Goal: Task Accomplishment & Management: Manage account settings

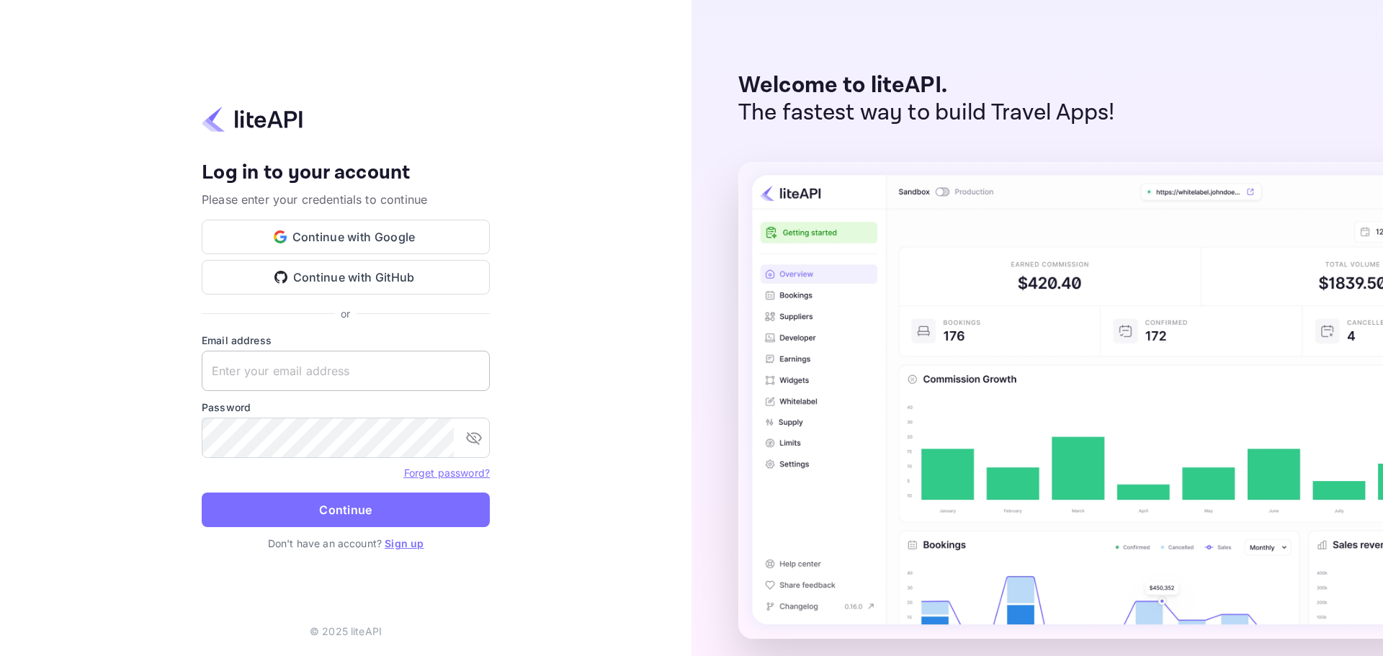
click at [345, 375] on input "text" at bounding box center [346, 371] width 288 height 40
paste input "services@withjoy.com"
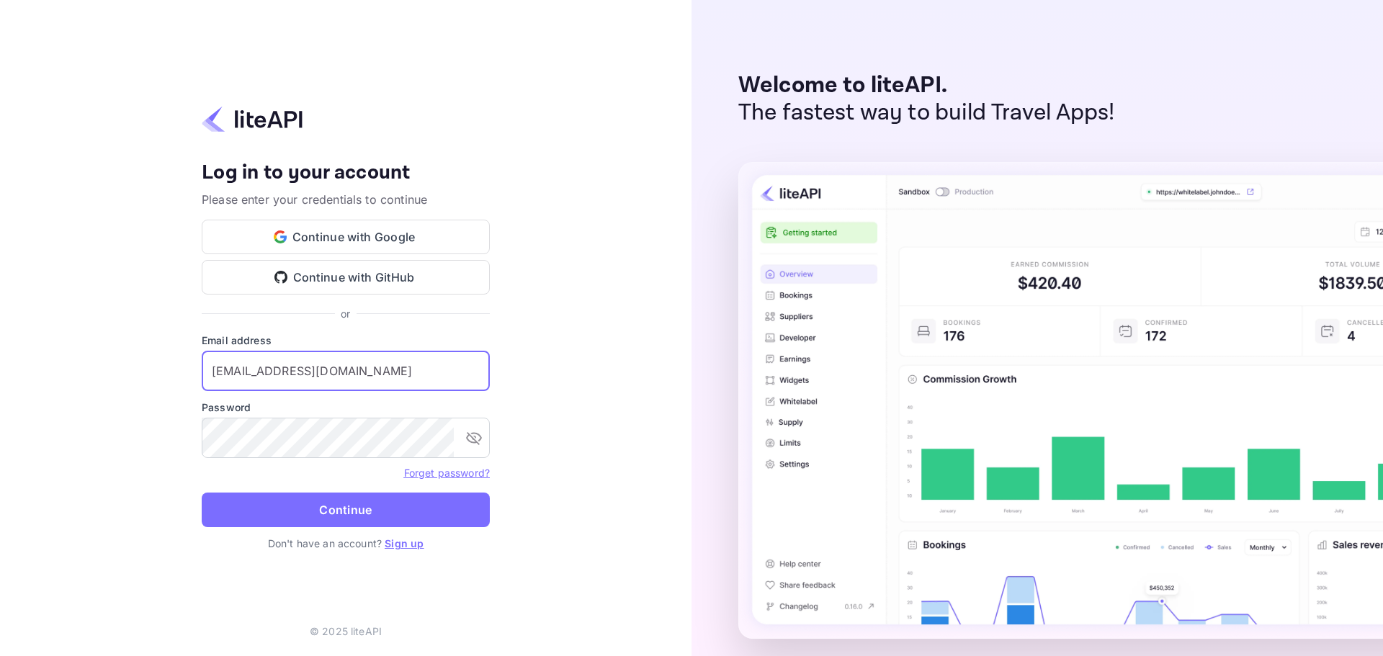
type input "services@withjoy.com"
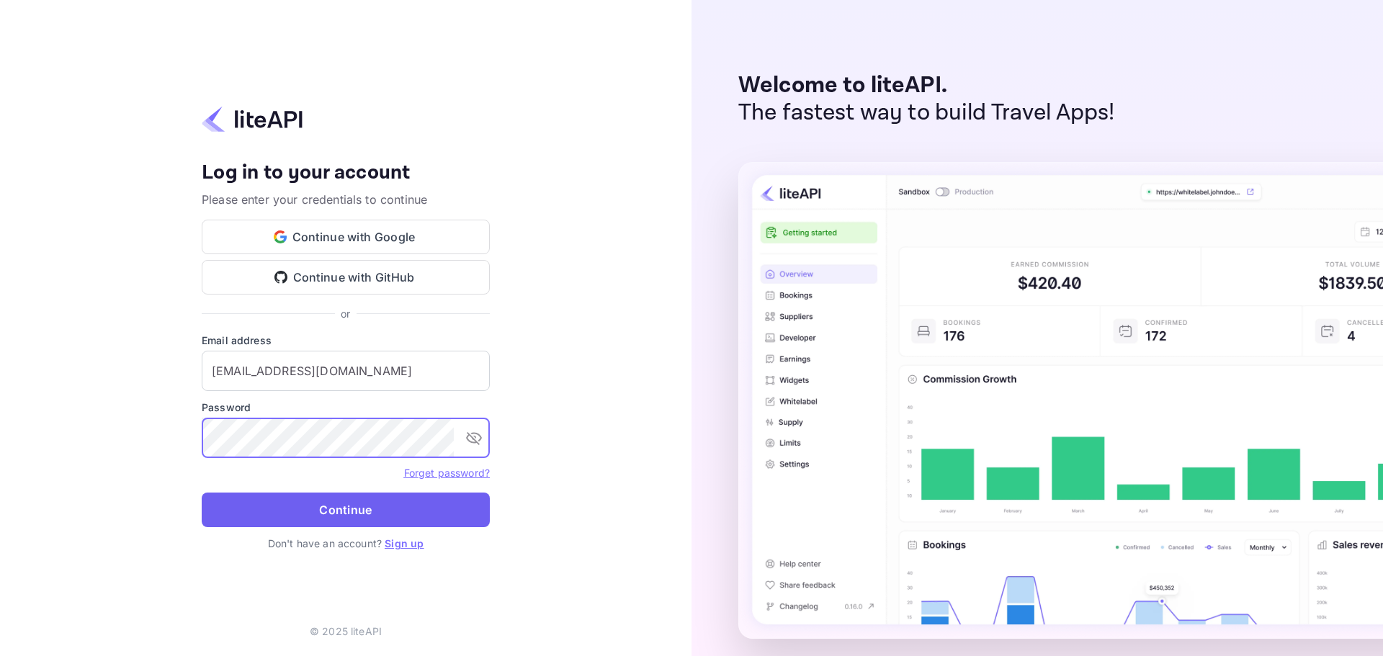
click at [342, 508] on button "Continue" at bounding box center [346, 510] width 288 height 35
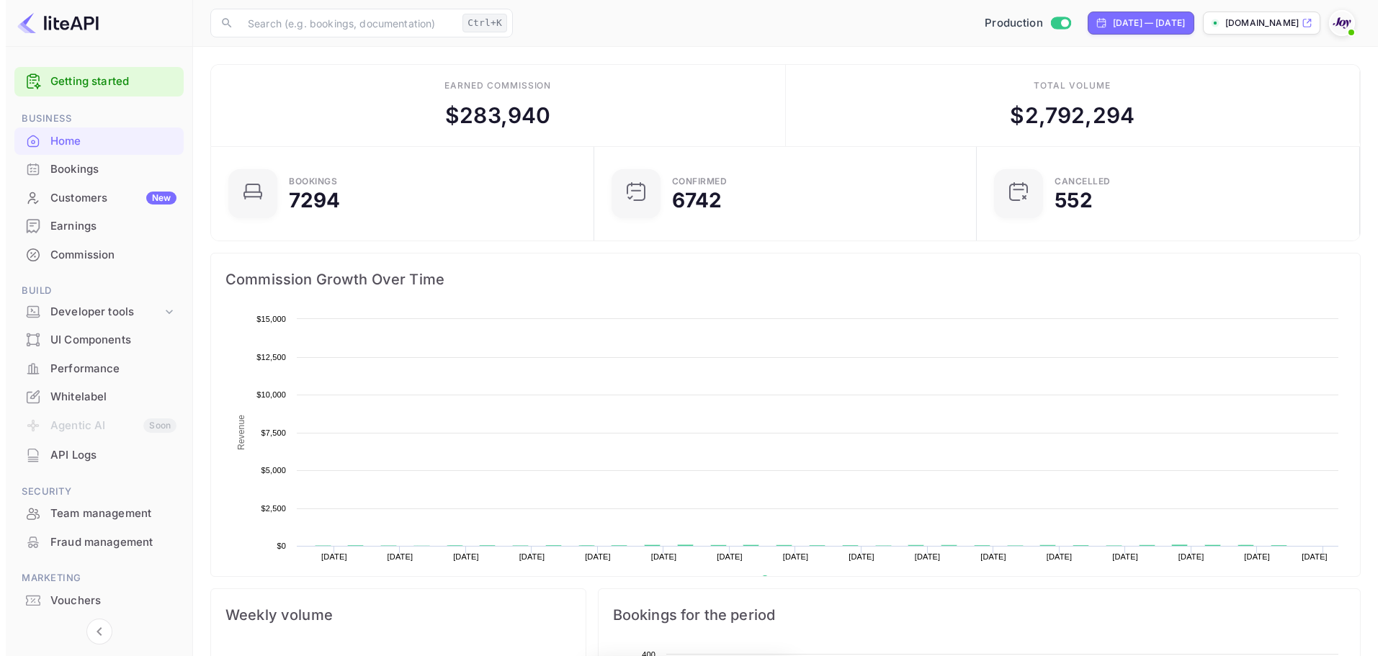
scroll to position [12, 12]
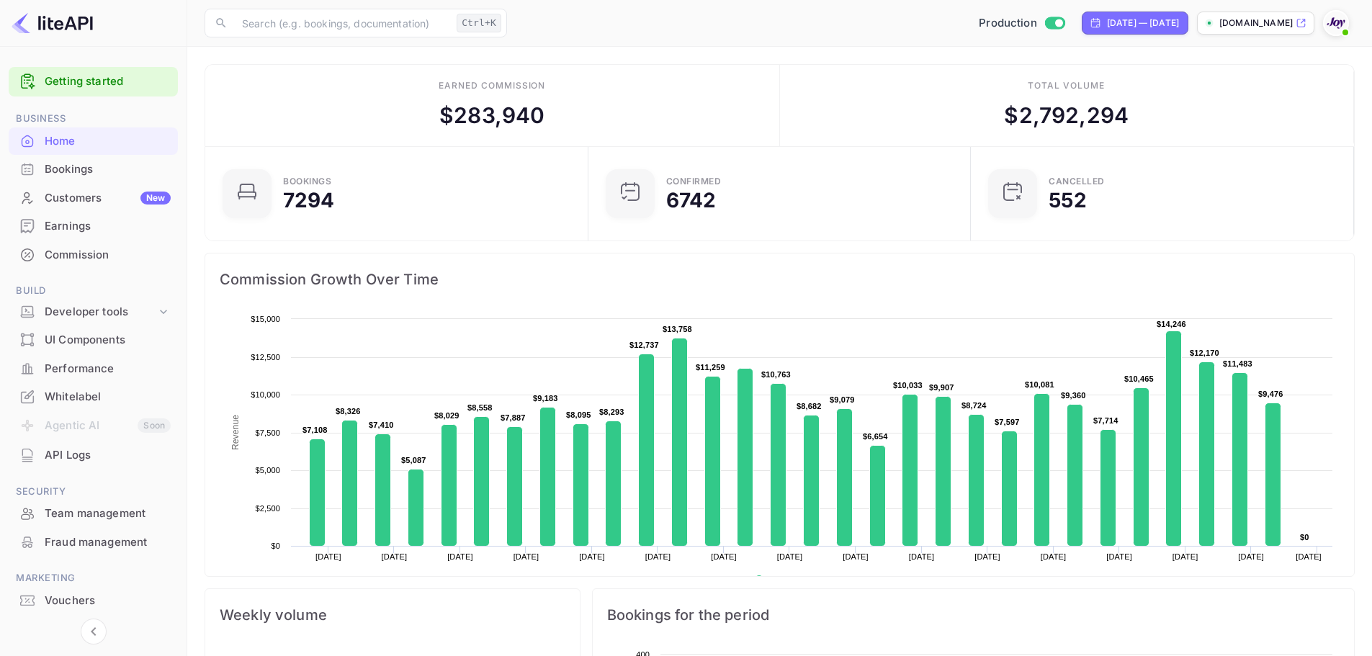
click at [60, 170] on div "Bookings" at bounding box center [108, 169] width 126 height 17
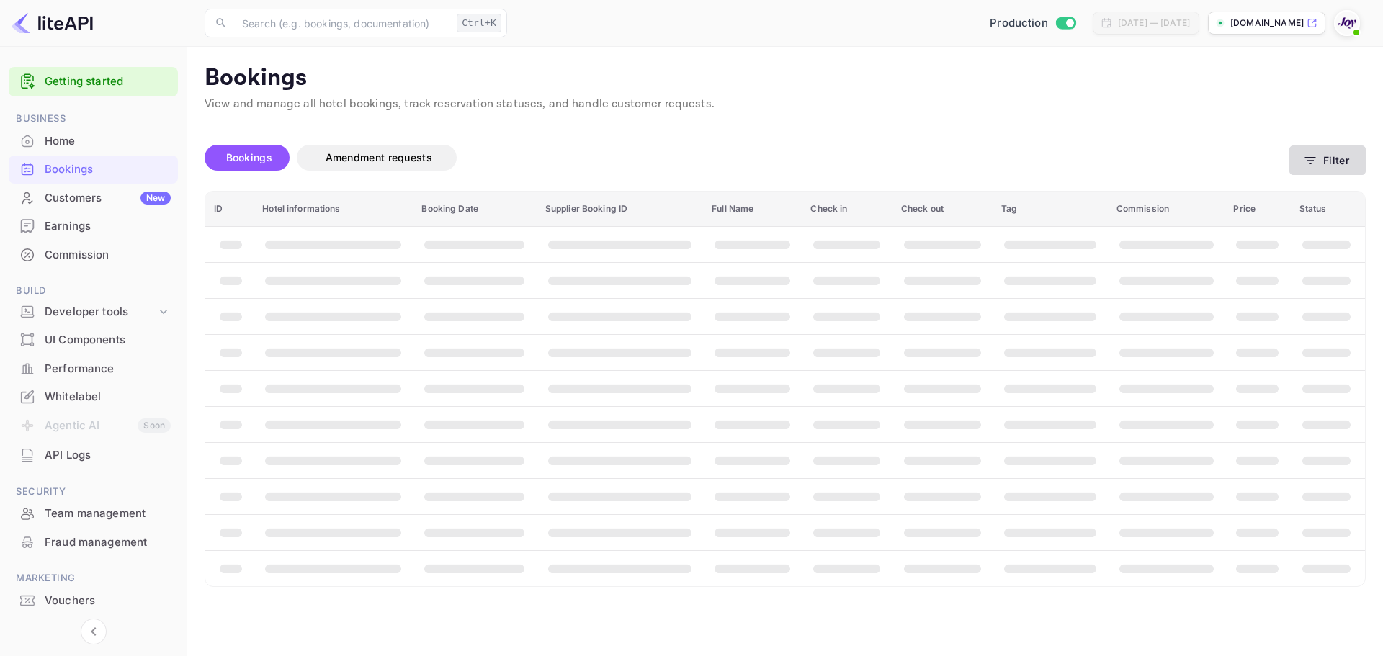
click at [1322, 151] on button "Filter" at bounding box center [1327, 160] width 76 height 30
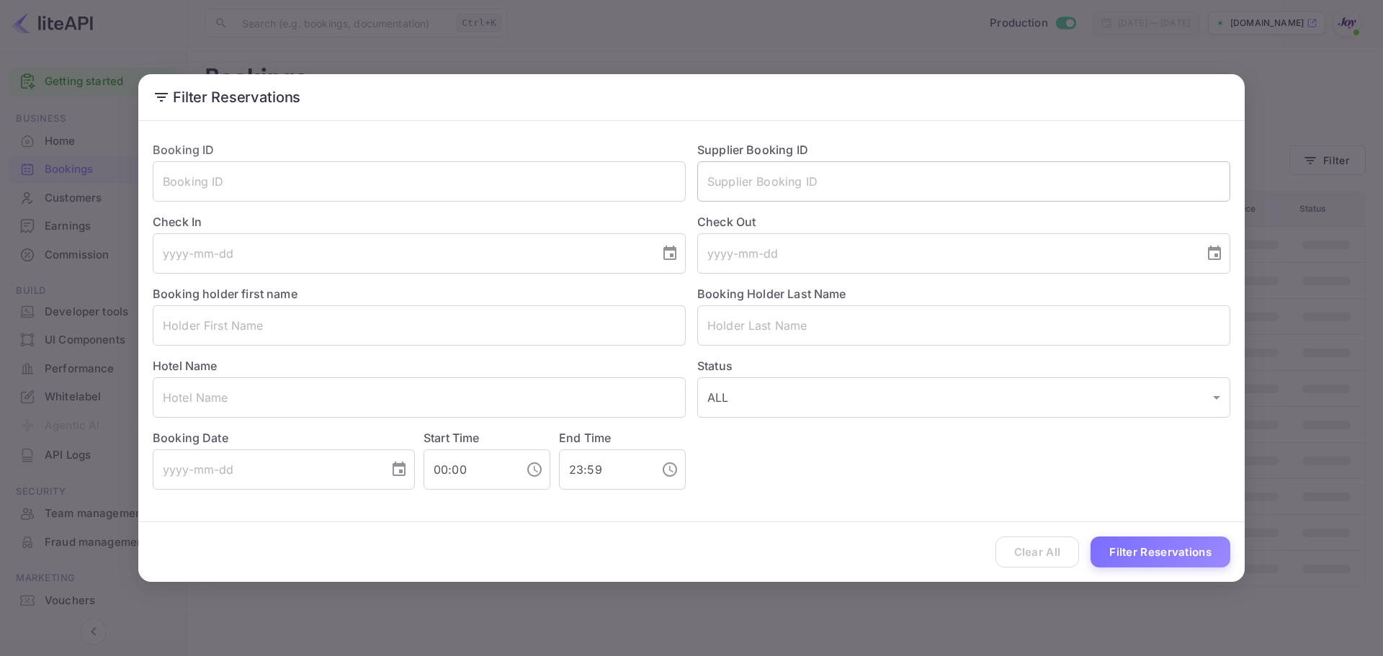
click at [792, 162] on input "text" at bounding box center [963, 181] width 533 height 40
click at [782, 169] on input "text" at bounding box center [963, 181] width 533 height 40
paste input "8211836"
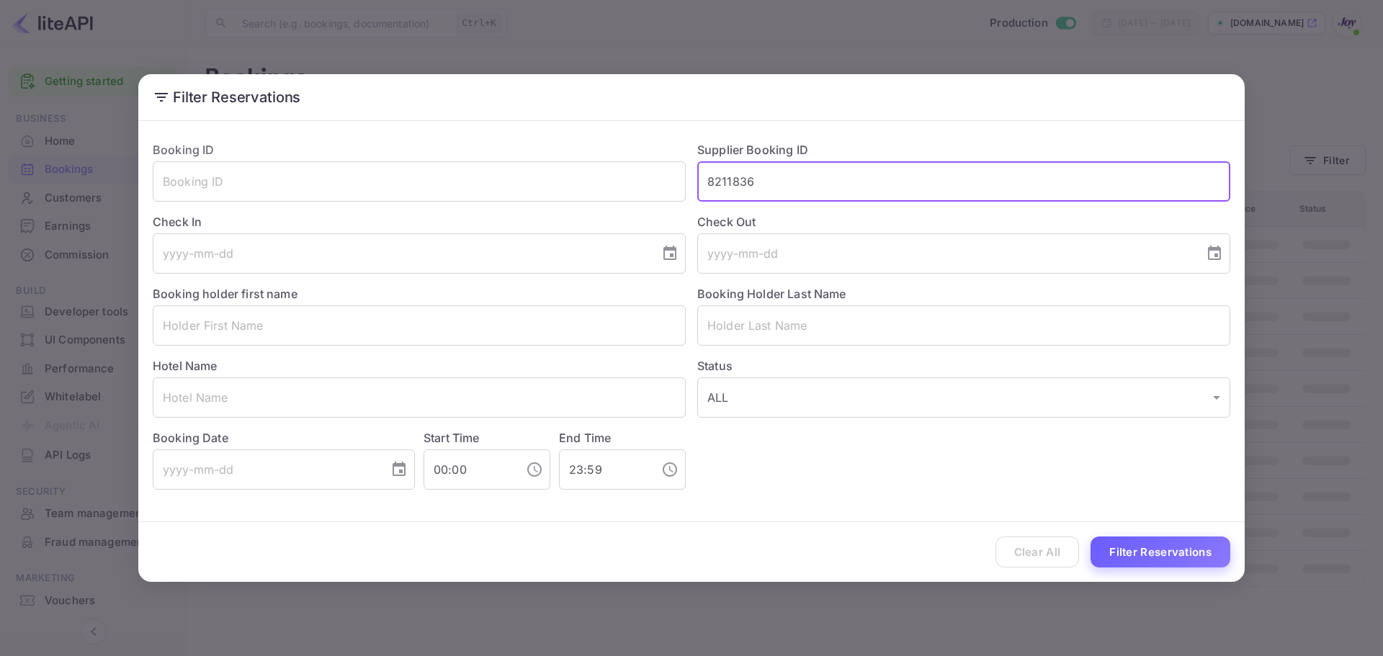
type input "8211836"
click at [1174, 546] on button "Filter Reservations" at bounding box center [1160, 552] width 140 height 31
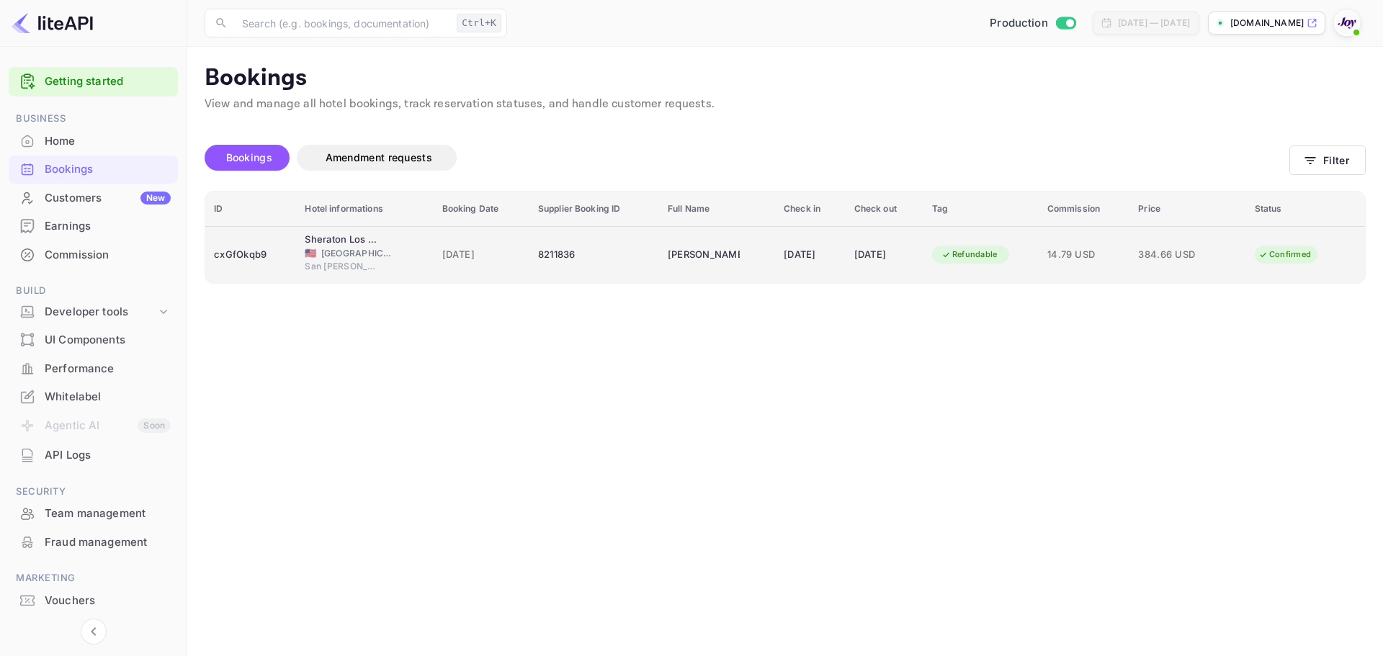
click at [833, 271] on td "[DATE]" at bounding box center [810, 254] width 71 height 57
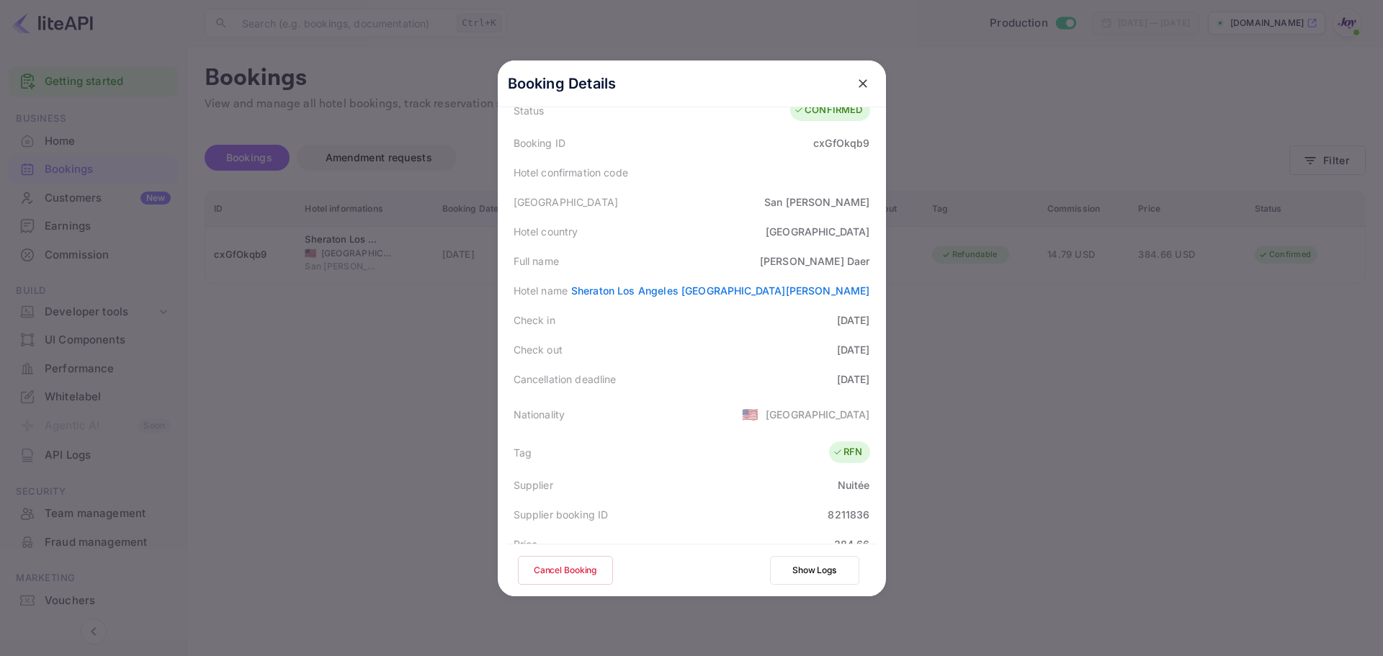
scroll to position [320, 0]
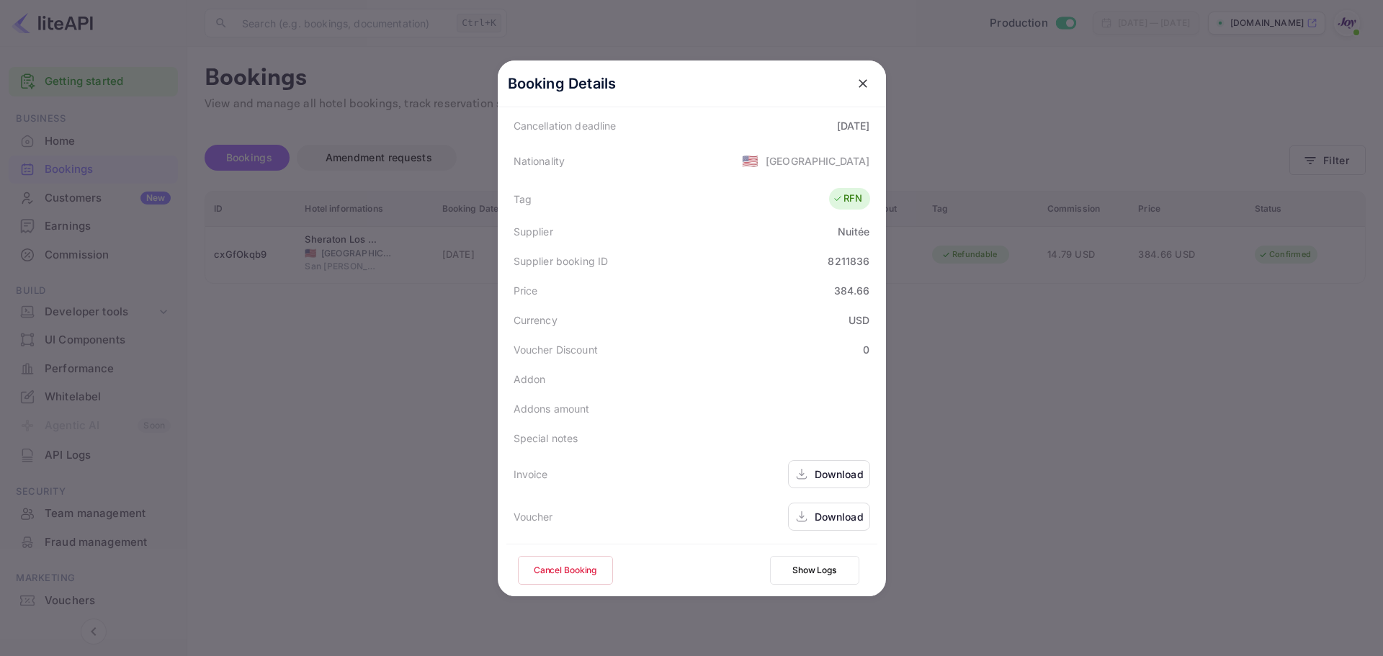
click at [833, 519] on div "Download" at bounding box center [839, 516] width 49 height 15
click at [591, 569] on button "Cancel Booking" at bounding box center [565, 570] width 95 height 29
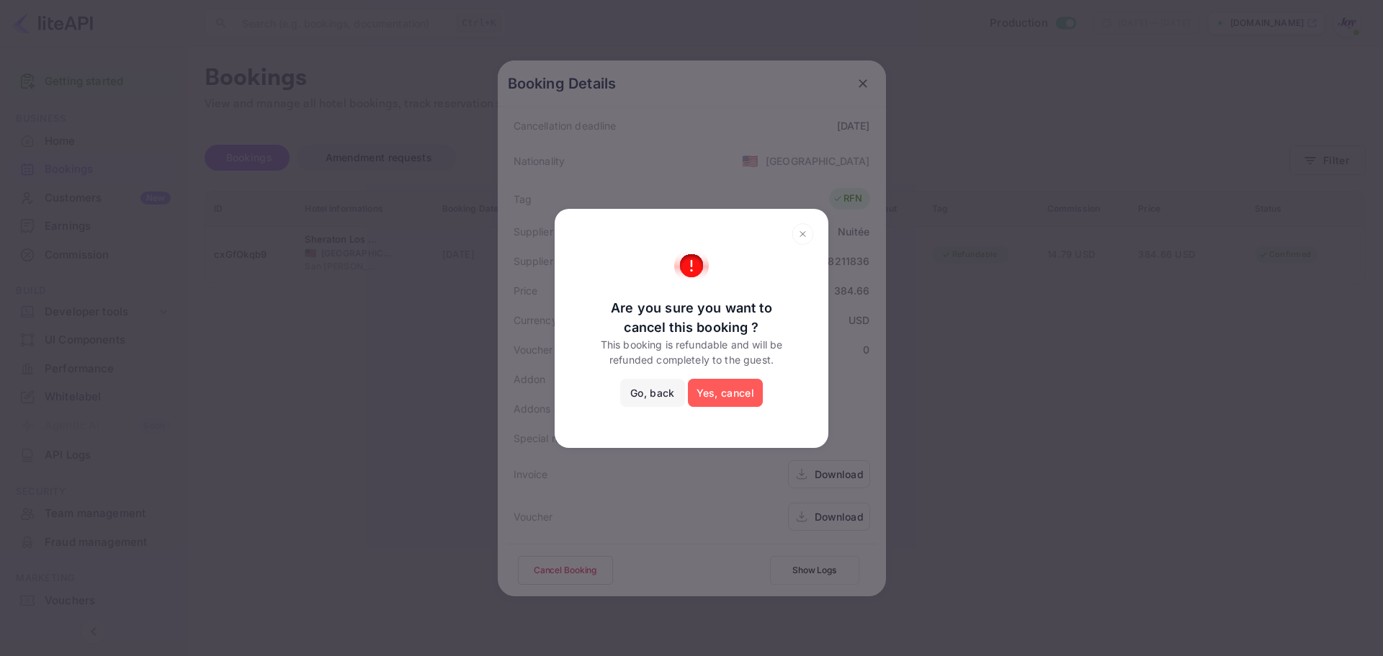
click at [726, 387] on button "Yes, cancel" at bounding box center [725, 393] width 75 height 29
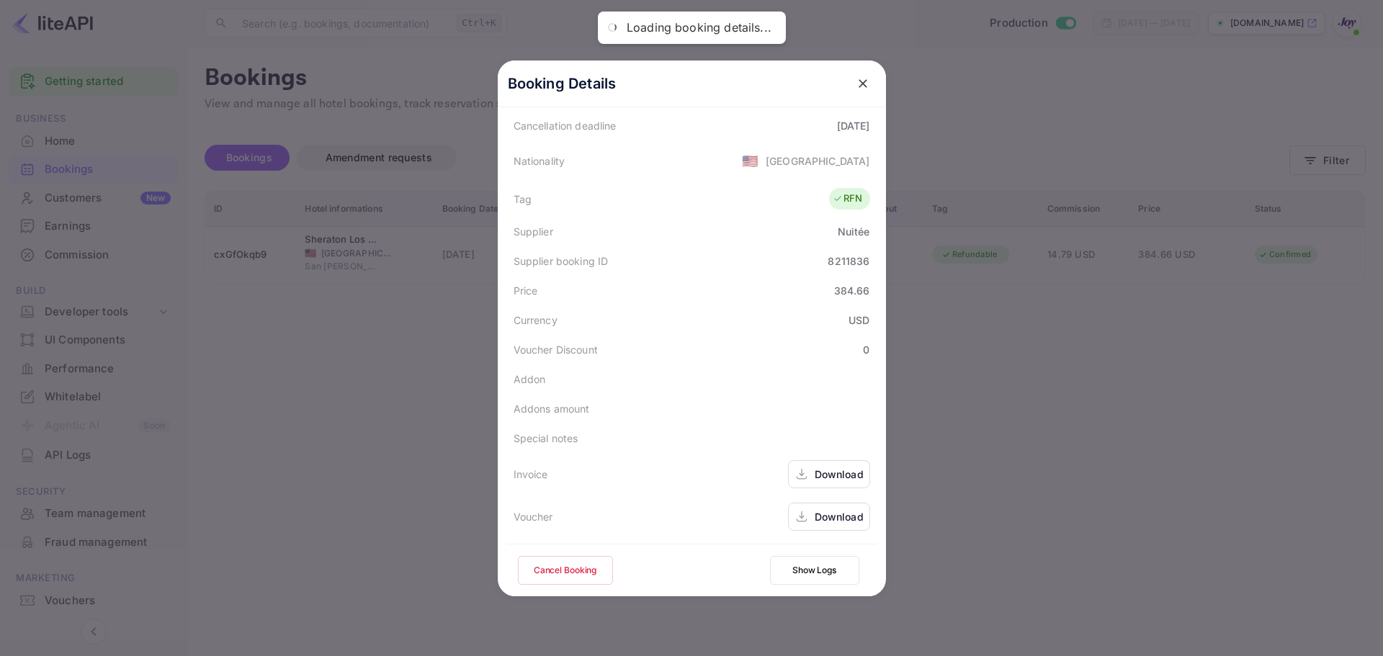
click at [1007, 403] on div at bounding box center [691, 328] width 1383 height 656
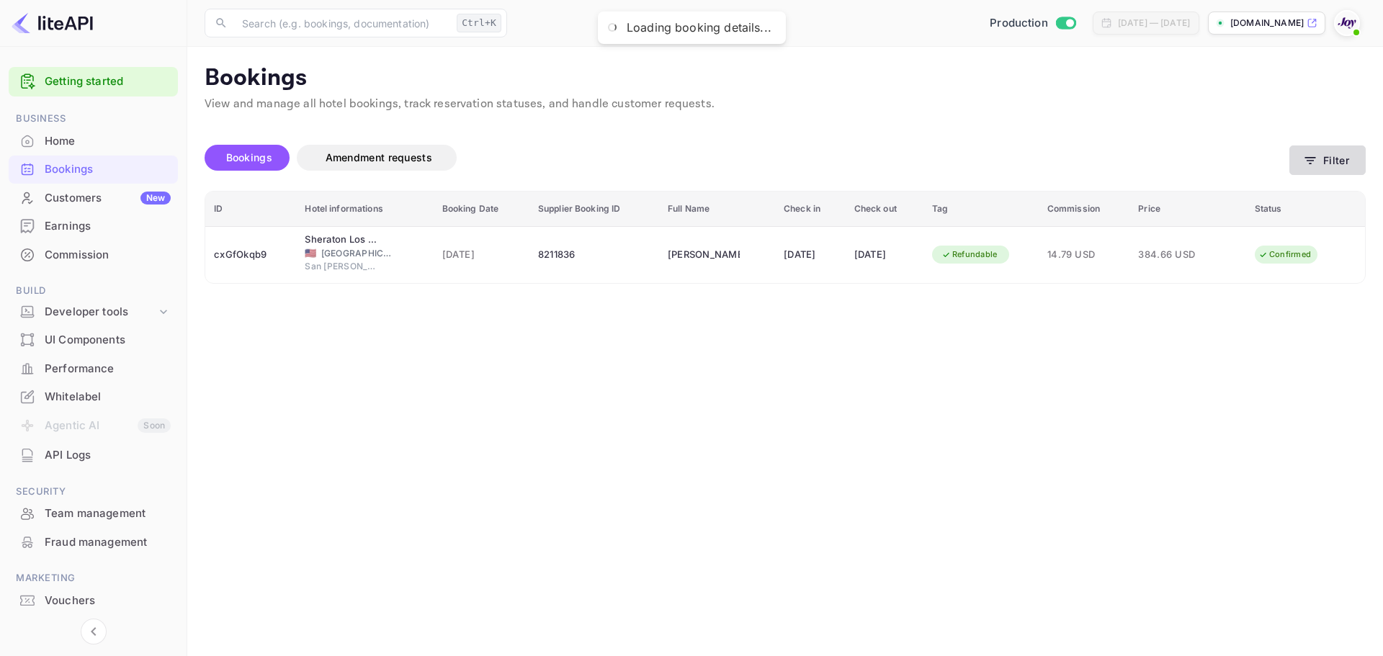
click at [1305, 163] on icon "button" at bounding box center [1310, 160] width 14 height 14
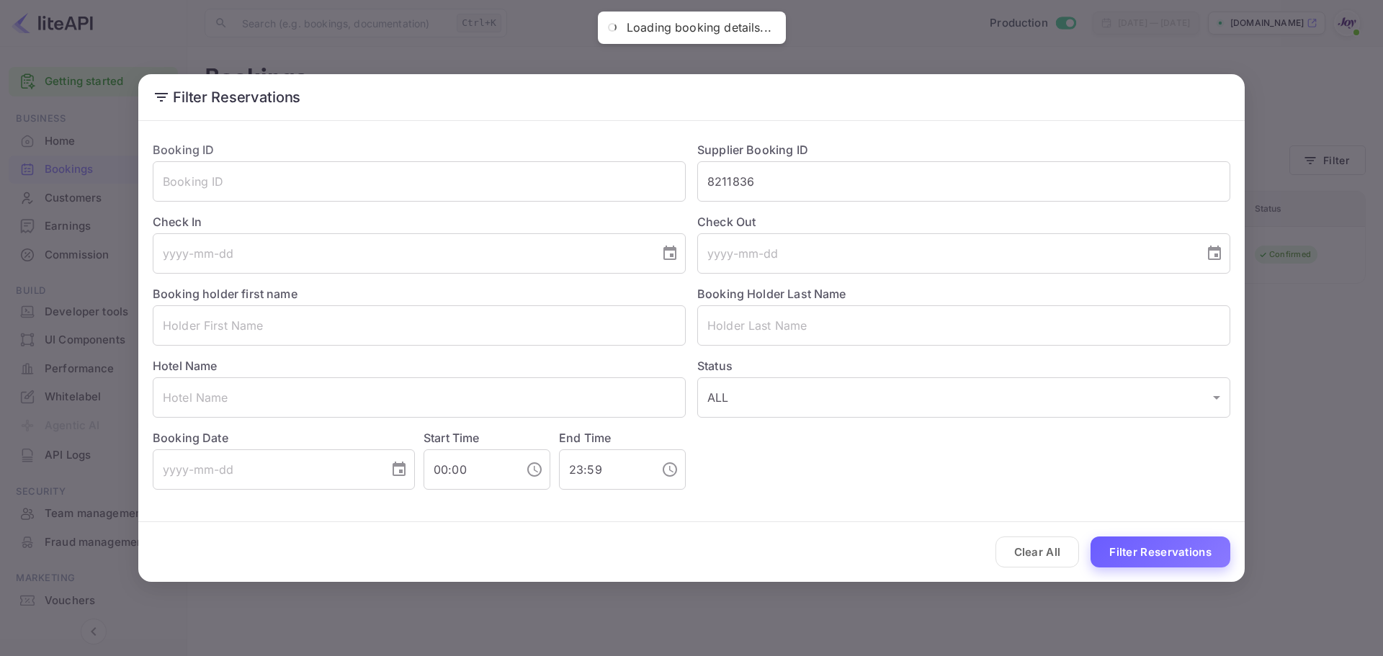
click at [1155, 558] on button "Filter Reservations" at bounding box center [1160, 552] width 140 height 31
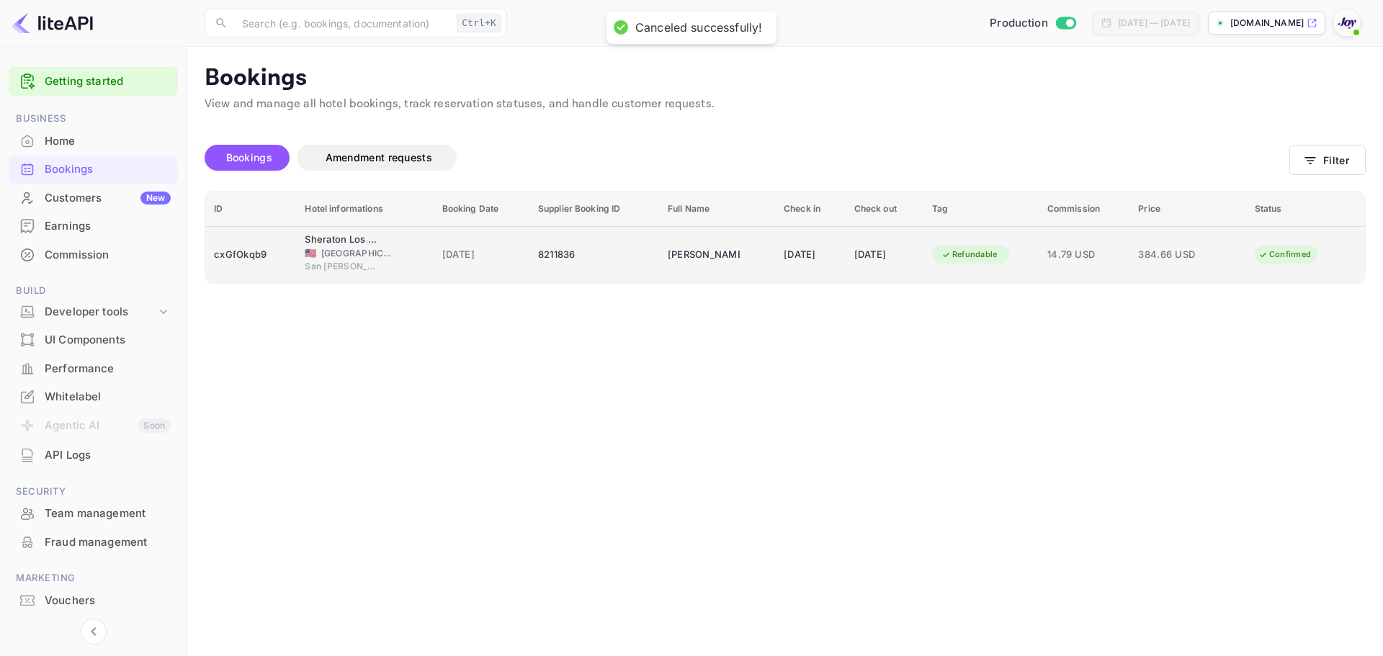
click at [1059, 238] on td "14.79 USD" at bounding box center [1084, 254] width 91 height 57
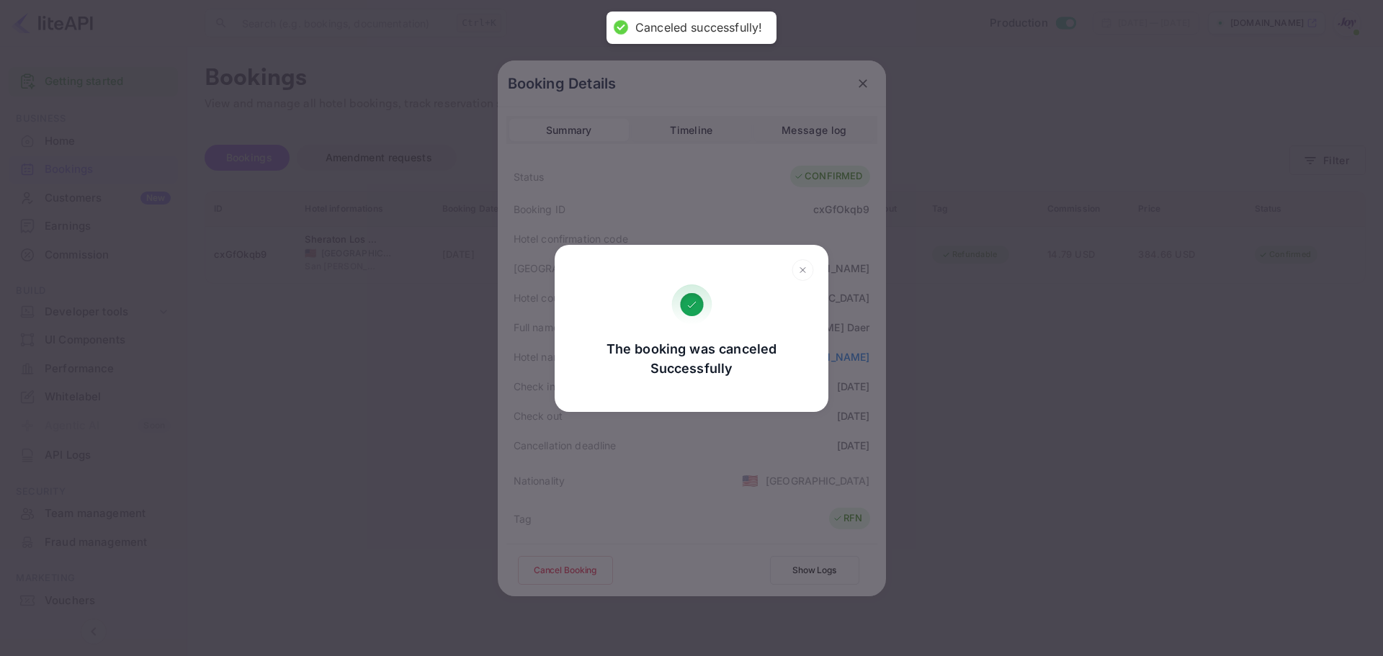
click at [1009, 396] on div "The booking was canceled Successfully Go, back Yes, cancel" at bounding box center [691, 328] width 1383 height 656
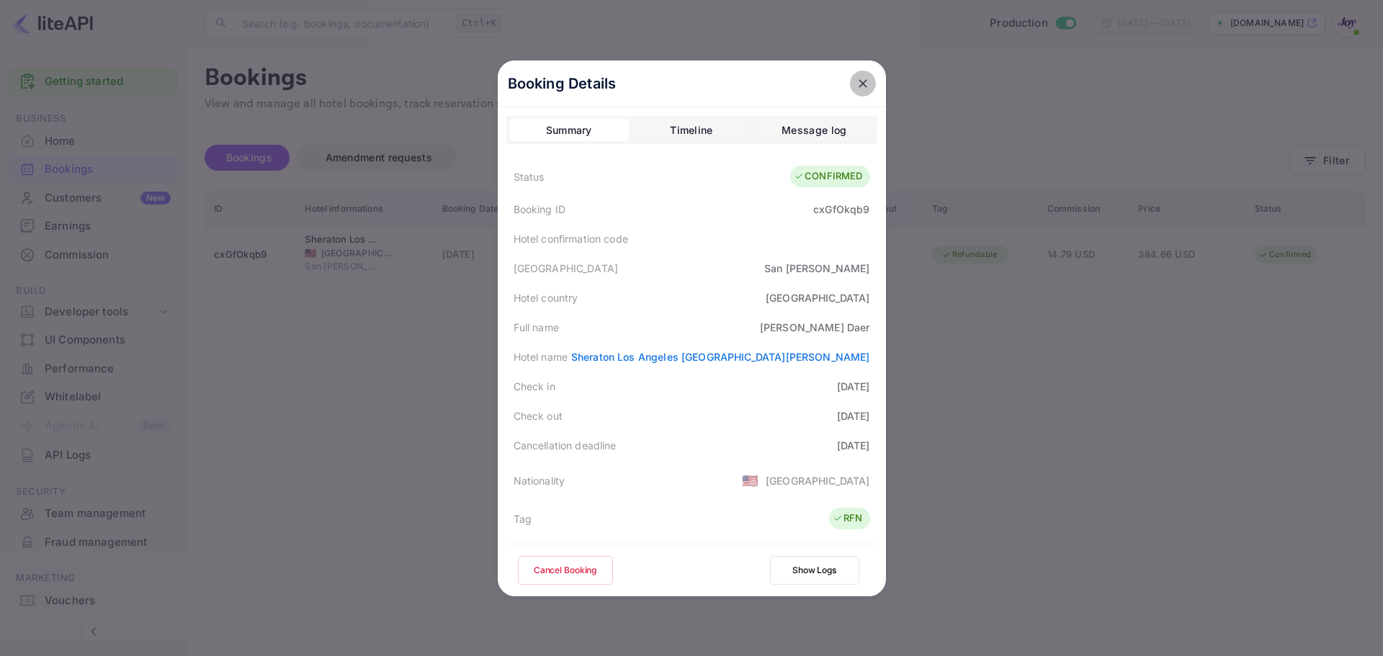
drag, startPoint x: 859, startPoint y: 85, endPoint x: 1259, endPoint y: 167, distance: 408.1
click at [861, 84] on icon "close" at bounding box center [863, 83] width 14 height 14
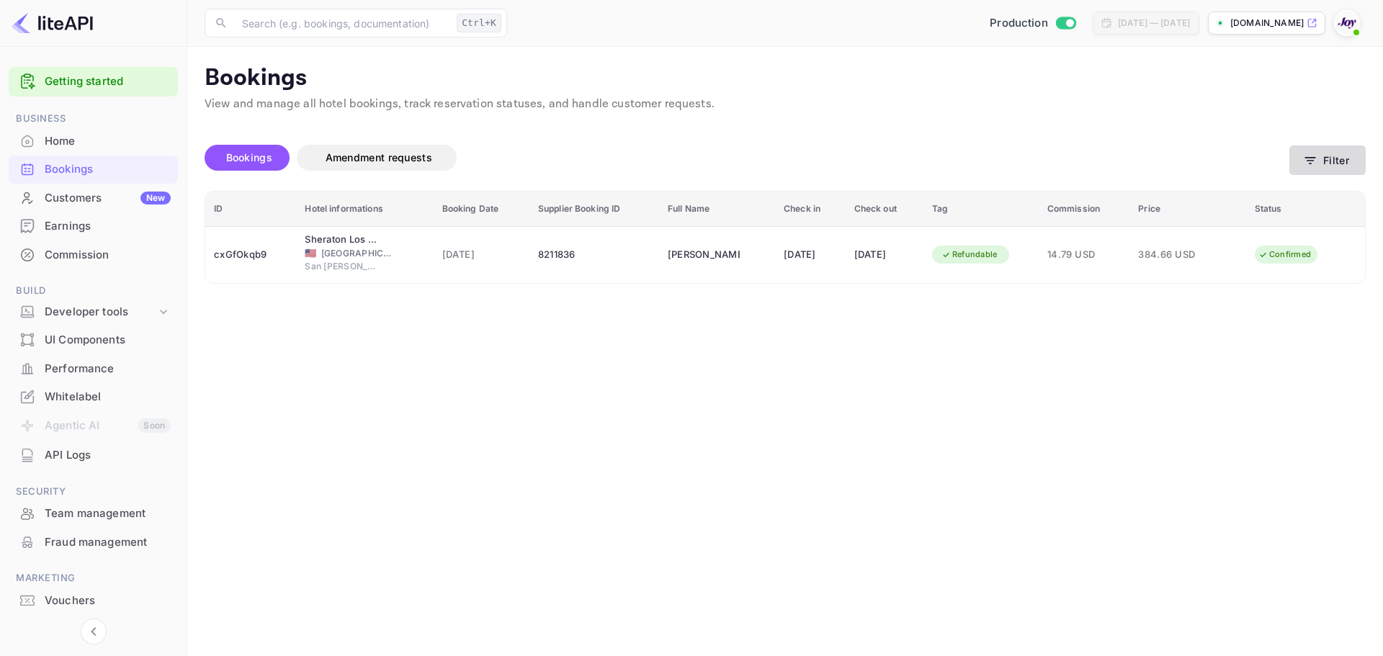
click at [1334, 165] on button "Filter" at bounding box center [1327, 160] width 76 height 30
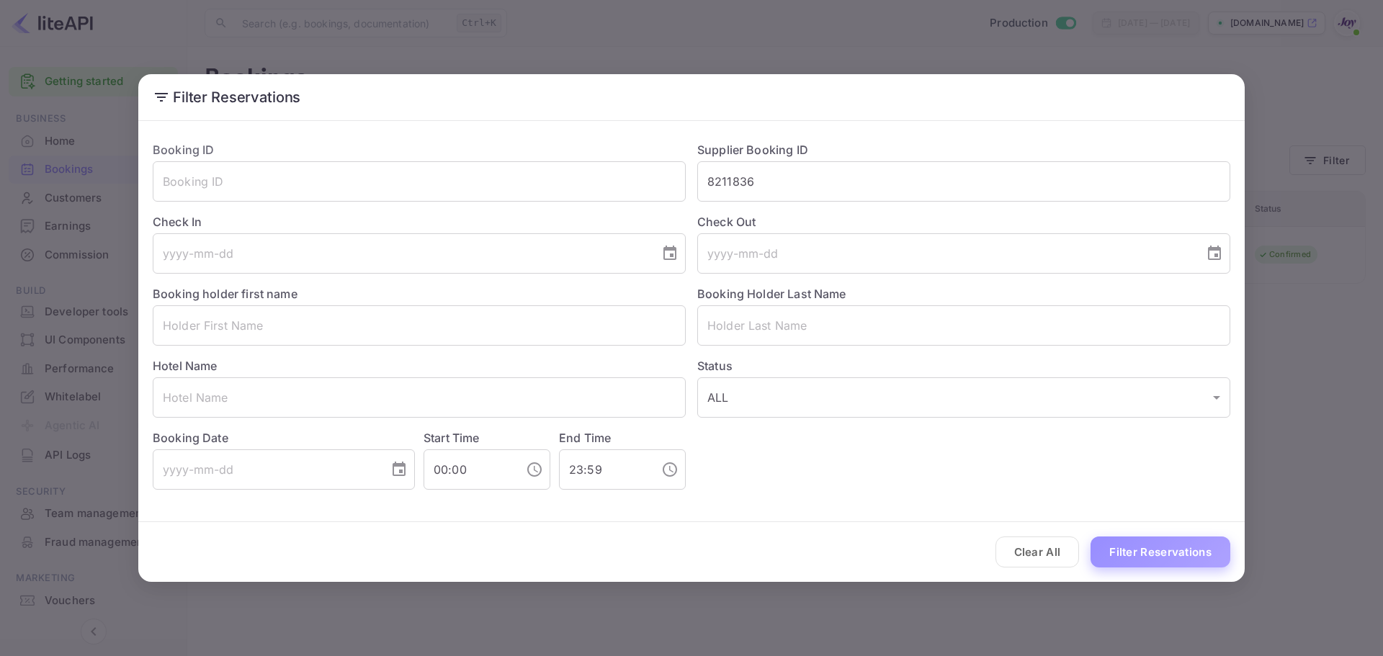
click at [1148, 549] on button "Filter Reservations" at bounding box center [1160, 552] width 140 height 31
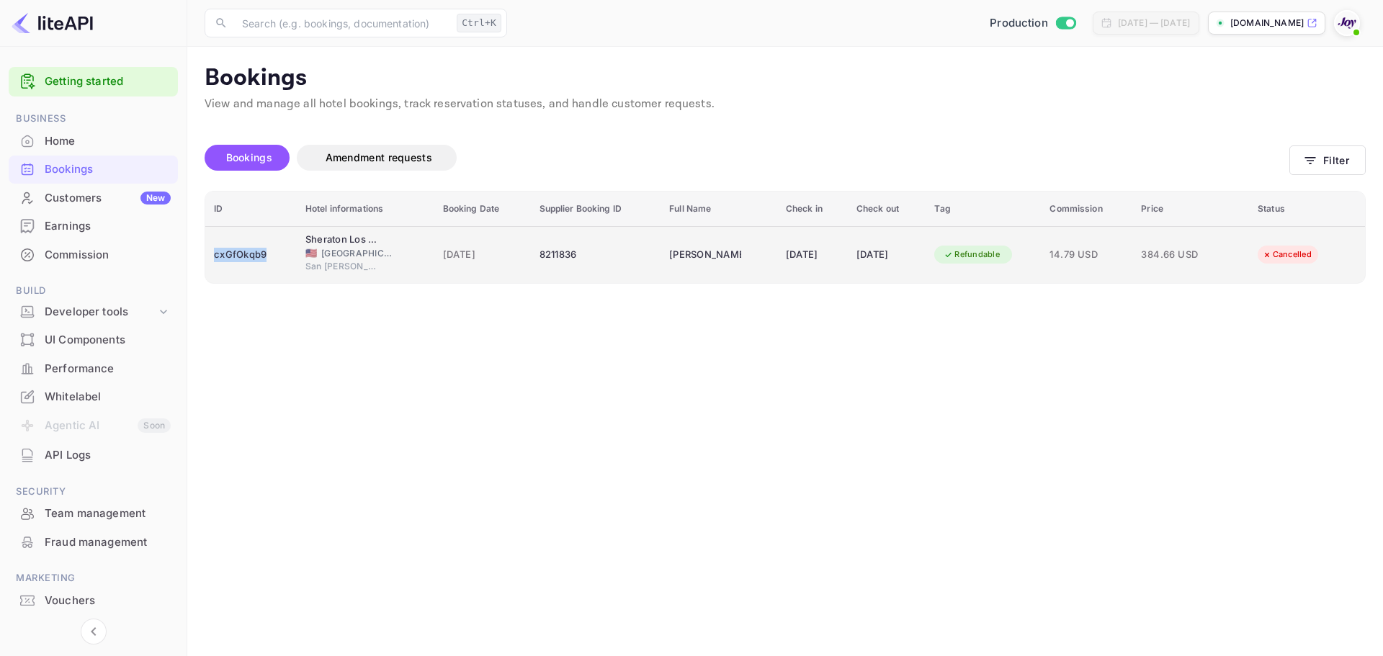
drag, startPoint x: 268, startPoint y: 256, endPoint x: 208, endPoint y: 253, distance: 59.8
click at [208, 253] on td "cxGfOkqb9" at bounding box center [250, 254] width 91 height 57
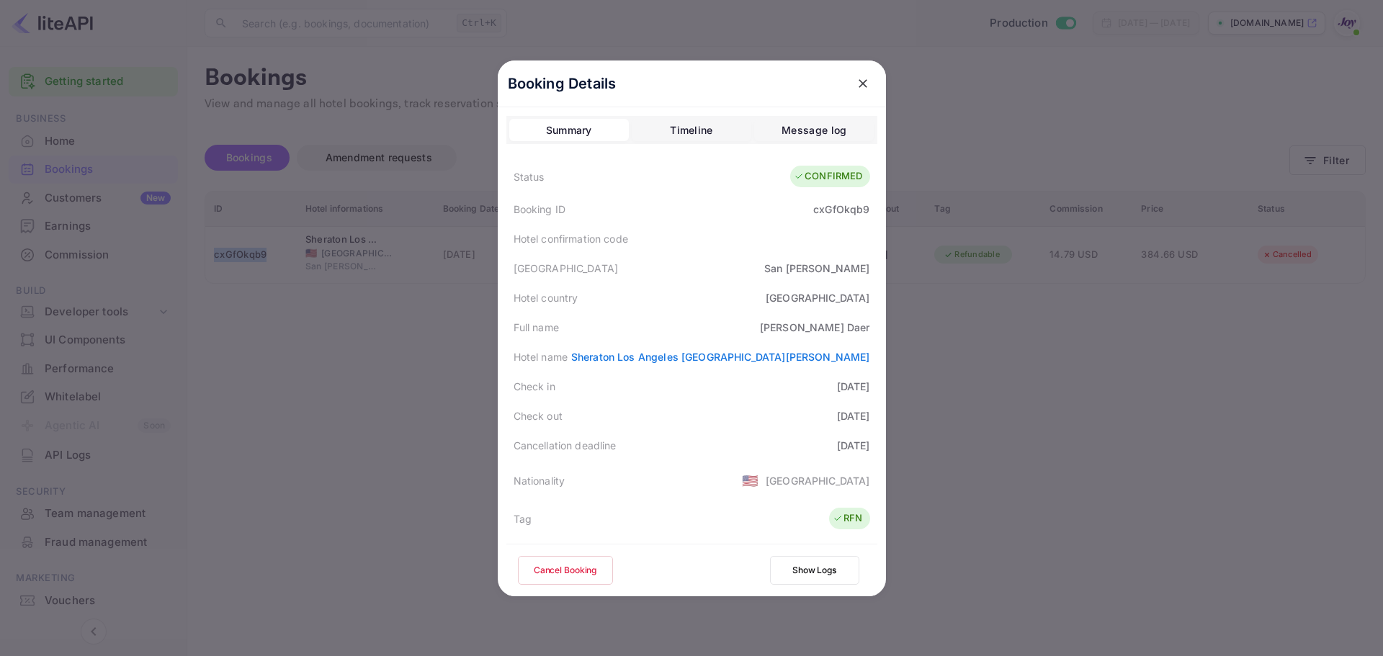
copy div "cxGfOkqb9"
click at [1142, 478] on div at bounding box center [691, 328] width 1383 height 656
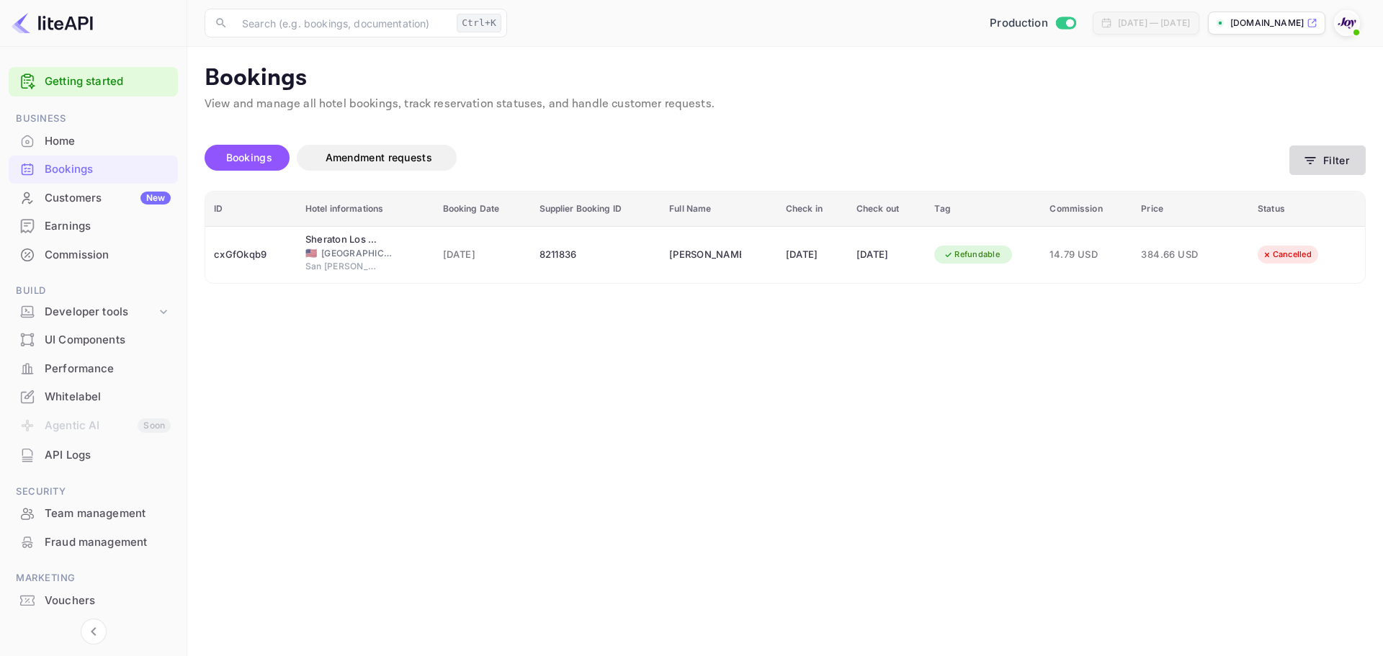
click at [1350, 153] on button "Filter" at bounding box center [1327, 160] width 76 height 30
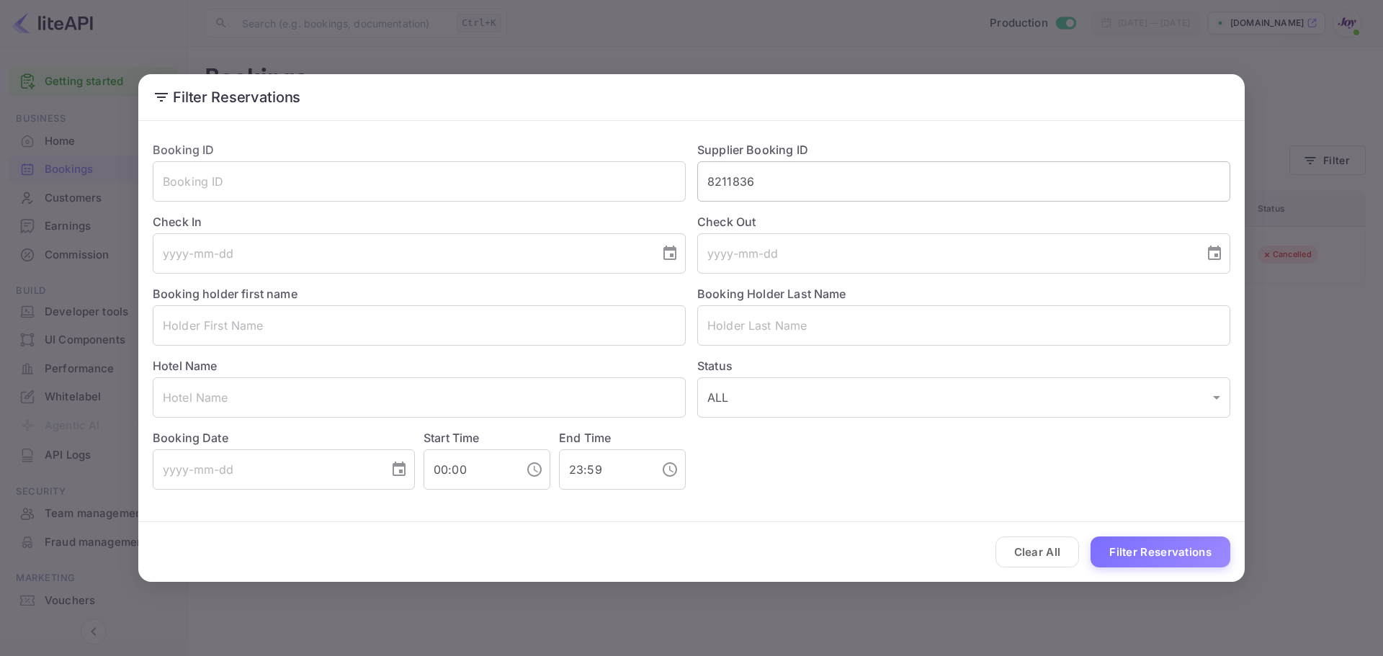
click at [757, 171] on input "8211836" at bounding box center [963, 181] width 533 height 40
paste input "9238750"
type input "9238750"
click at [1170, 557] on button "Filter Reservations" at bounding box center [1160, 552] width 140 height 31
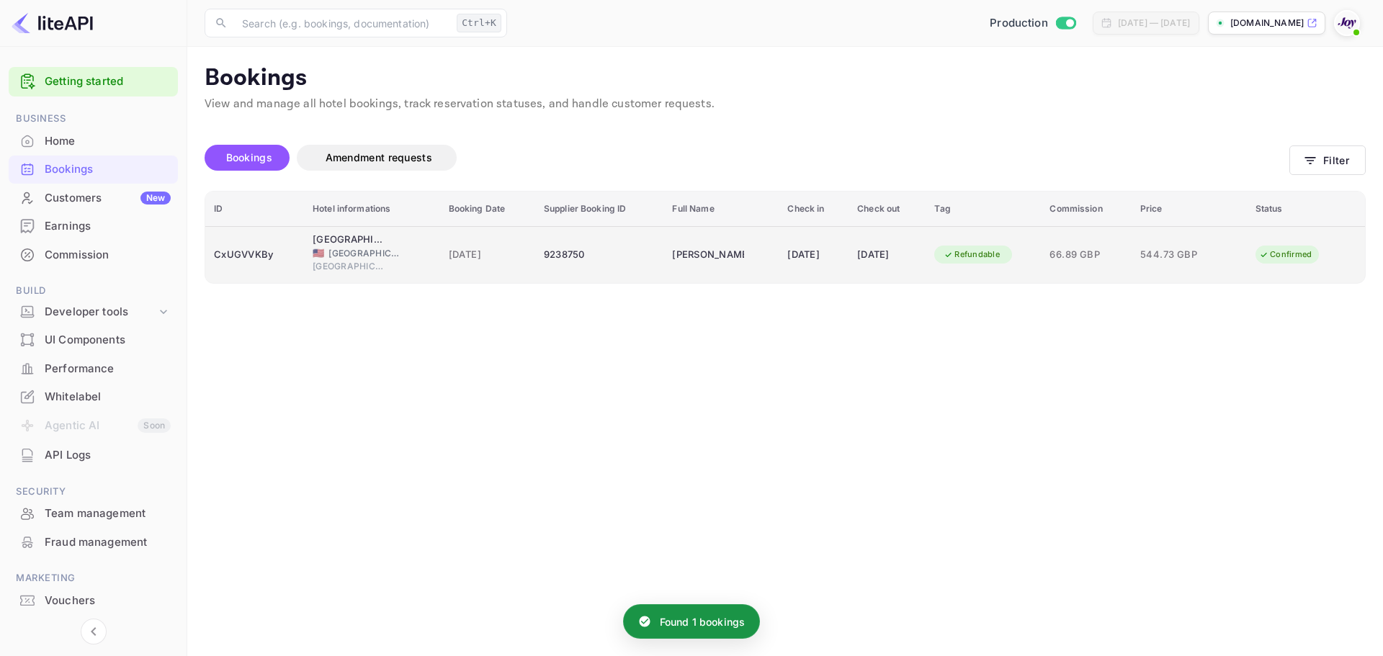
click at [978, 267] on td "Refundable" at bounding box center [982, 254] width 115 height 57
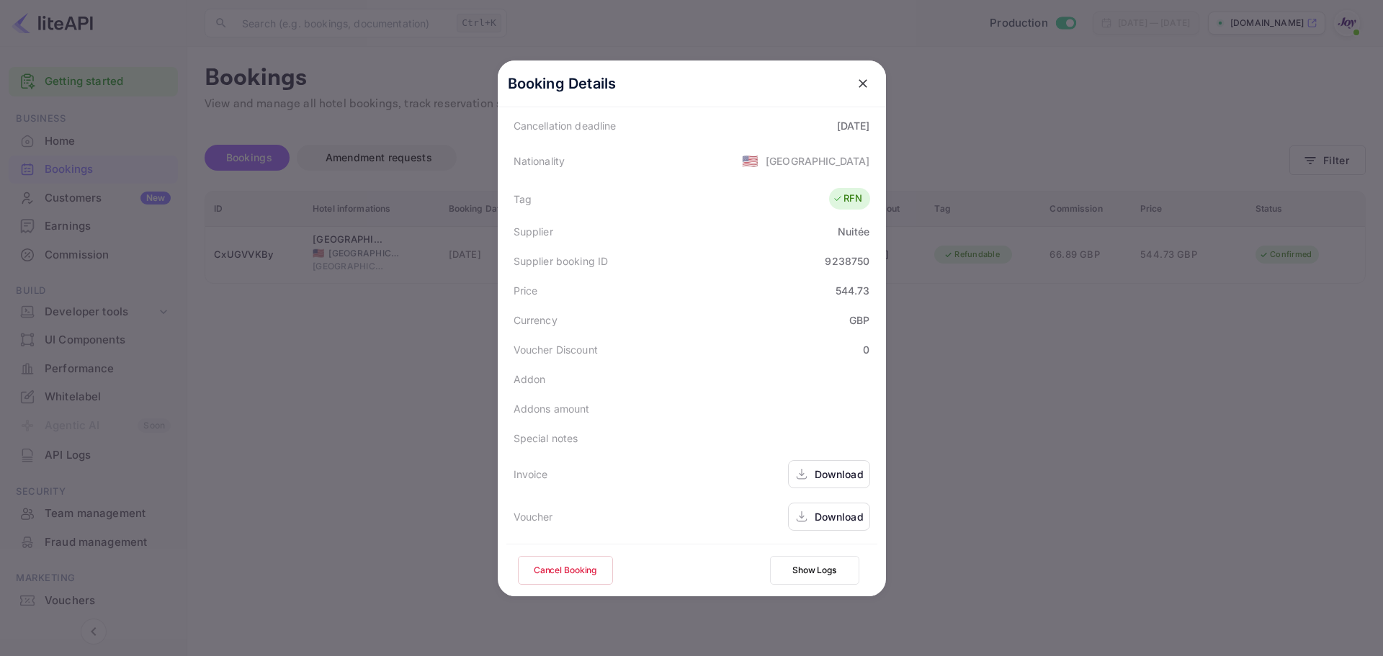
click at [575, 552] on div "Cancel Booking Show Logs" at bounding box center [691, 570] width 371 height 53
click at [564, 565] on button "Cancel Booking" at bounding box center [565, 570] width 95 height 29
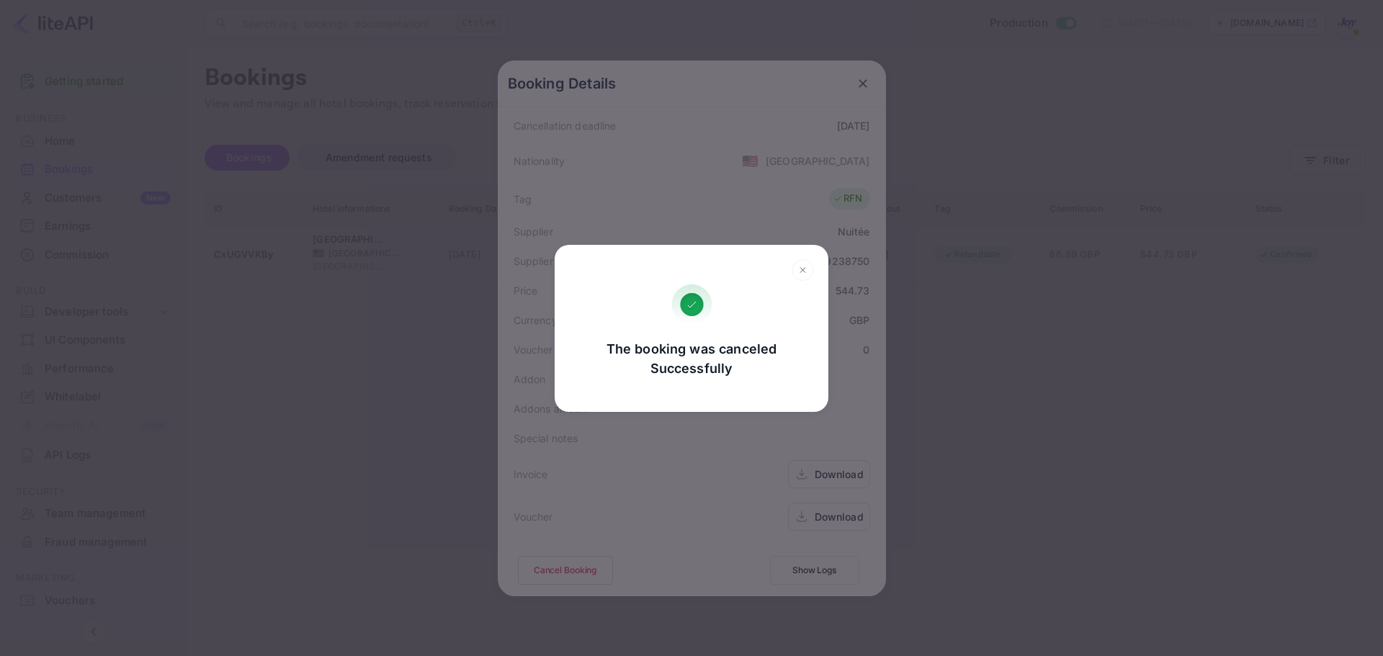
click at [692, 427] on div "The booking was canceled Successfully Go, back Yes, cancel" at bounding box center [691, 328] width 1383 height 656
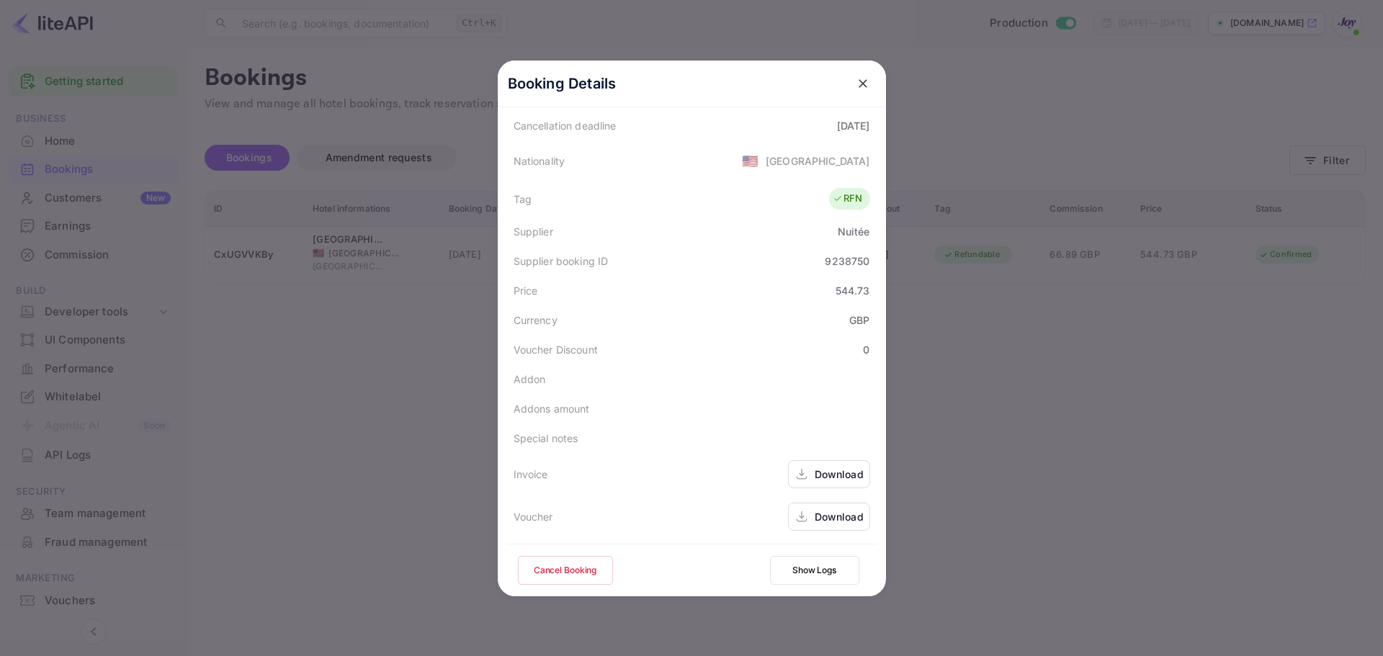
click at [981, 103] on div at bounding box center [691, 328] width 1383 height 656
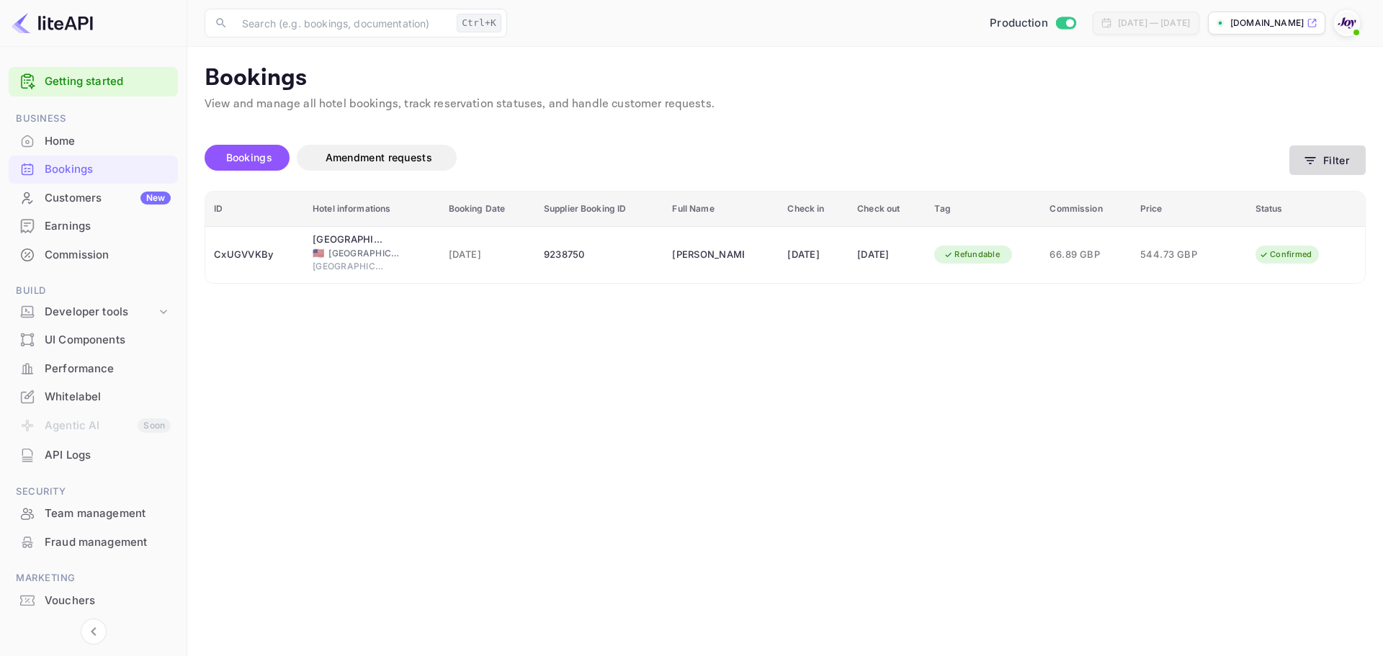
click at [1328, 158] on button "Filter" at bounding box center [1327, 160] width 76 height 30
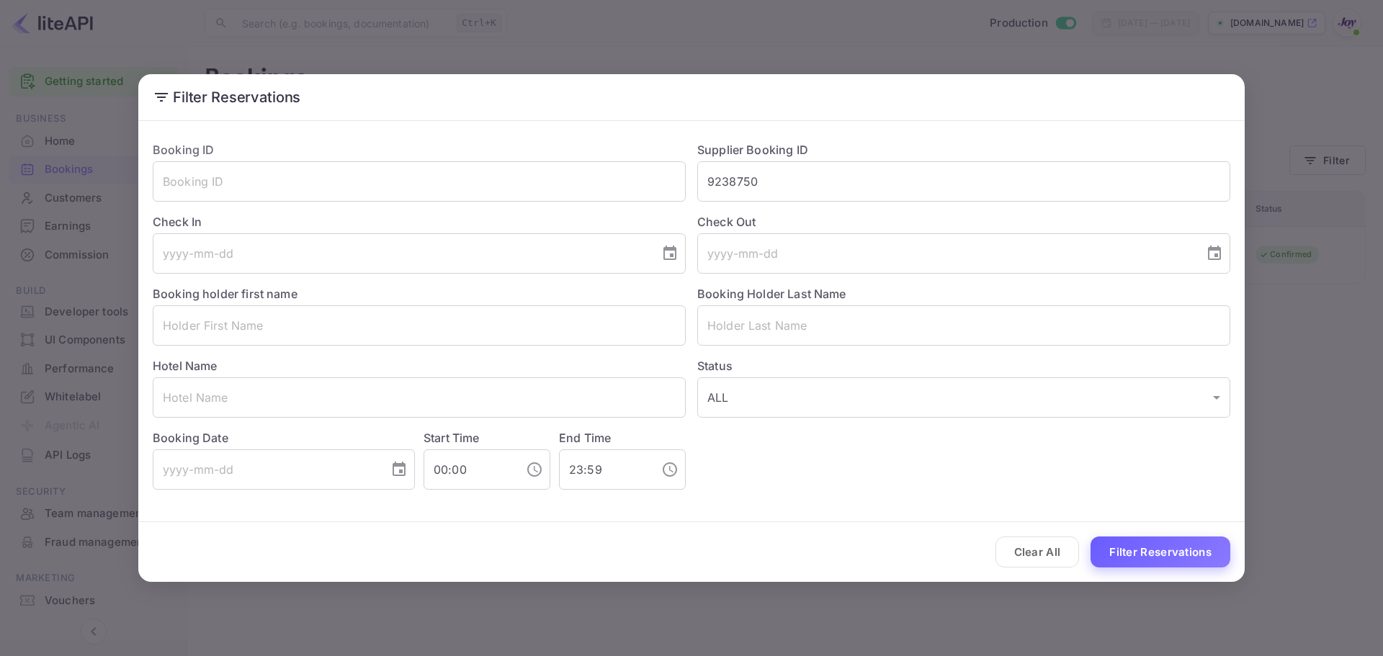
click at [1139, 560] on button "Filter Reservations" at bounding box center [1160, 552] width 140 height 31
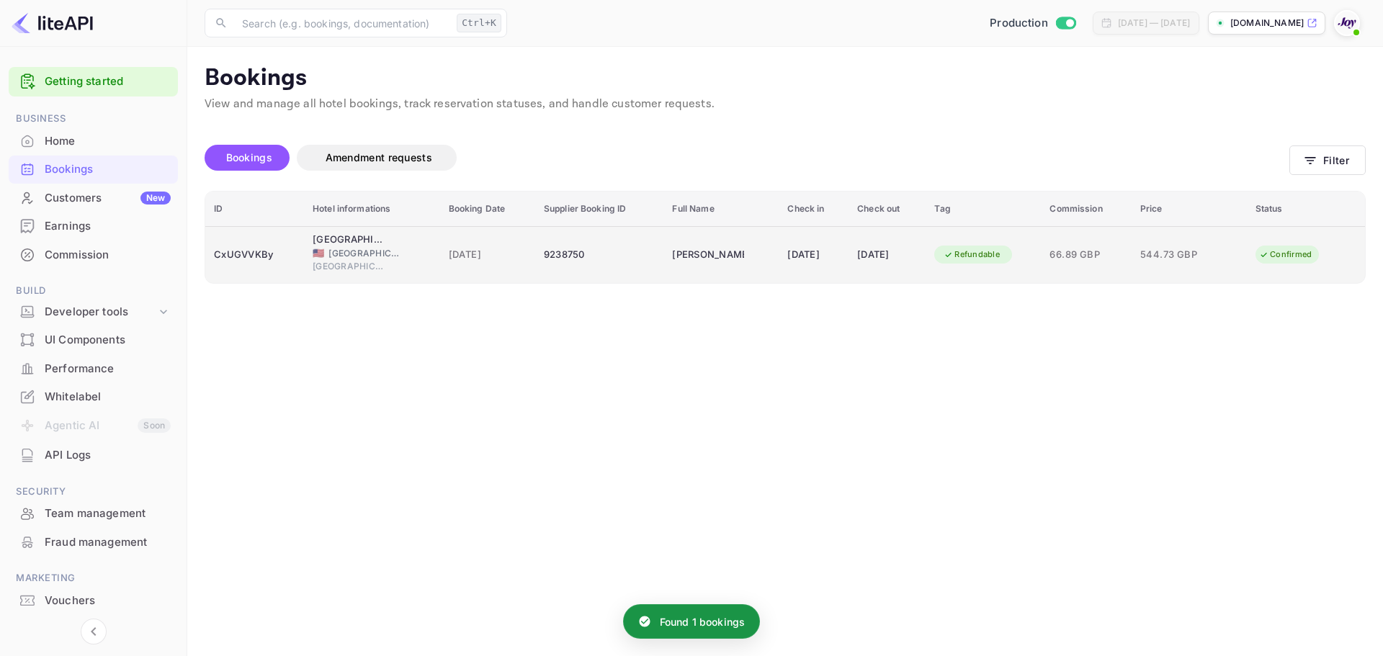
click at [467, 264] on div "[DATE]" at bounding box center [488, 254] width 78 height 23
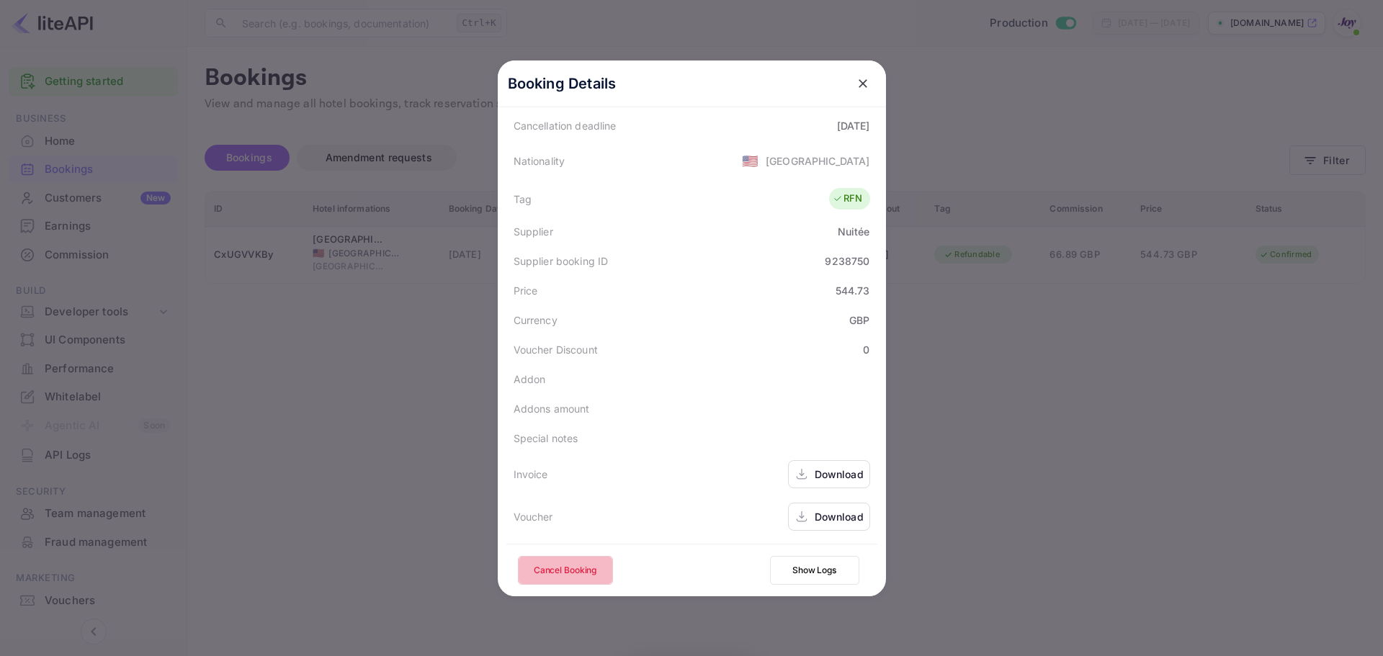
click at [549, 556] on button "Cancel Booking" at bounding box center [565, 570] width 95 height 29
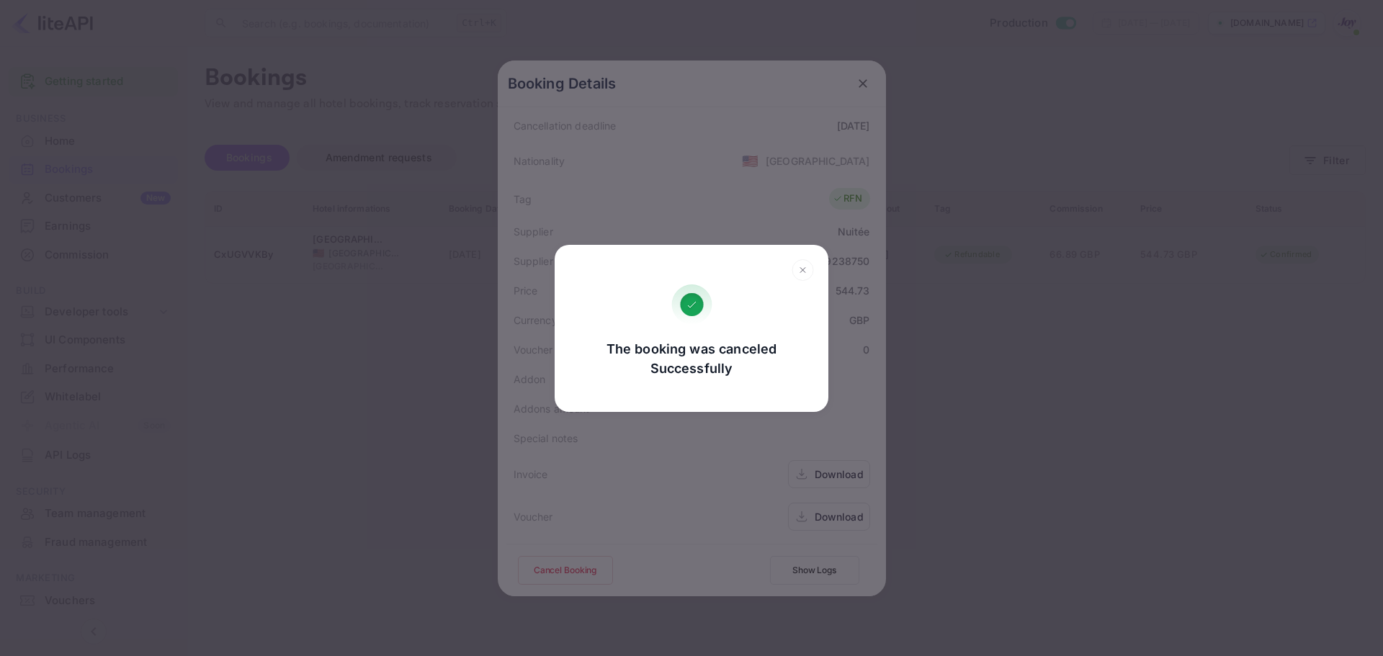
click at [810, 272] on icon at bounding box center [803, 270] width 22 height 22
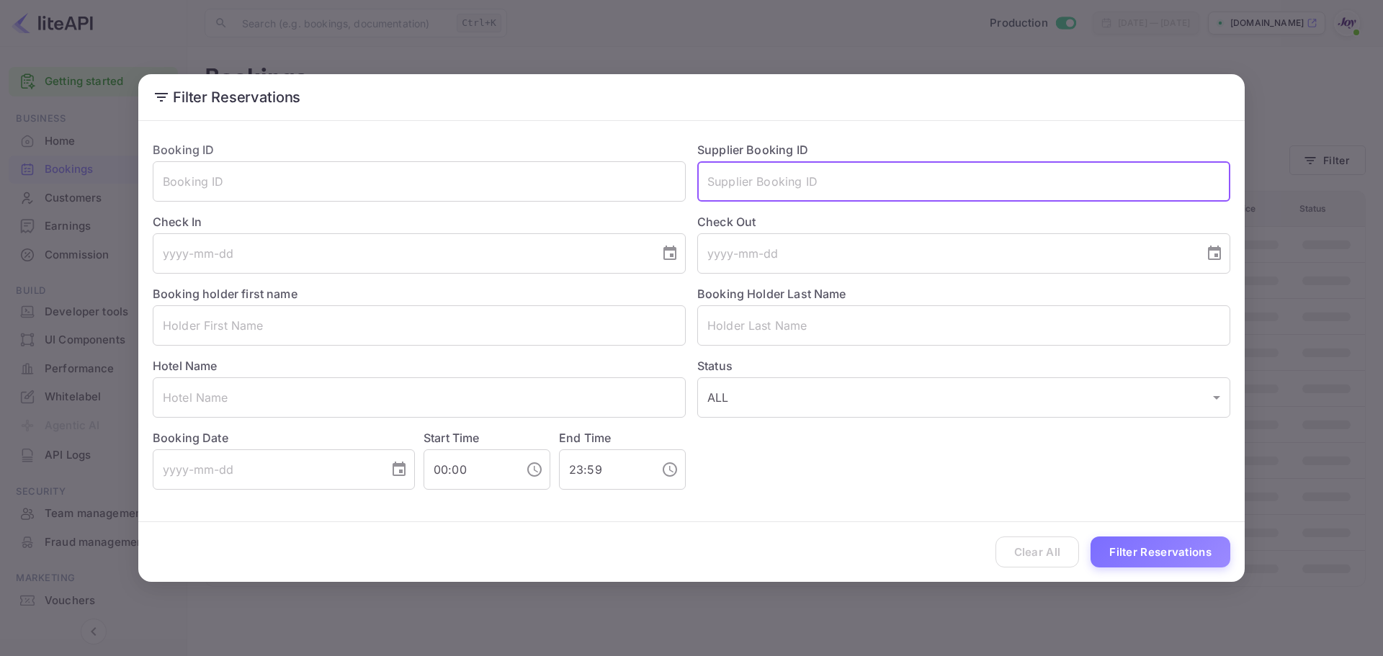
click at [779, 186] on input "text" at bounding box center [963, 181] width 533 height 40
paste input "9238750"
type input "9238750"
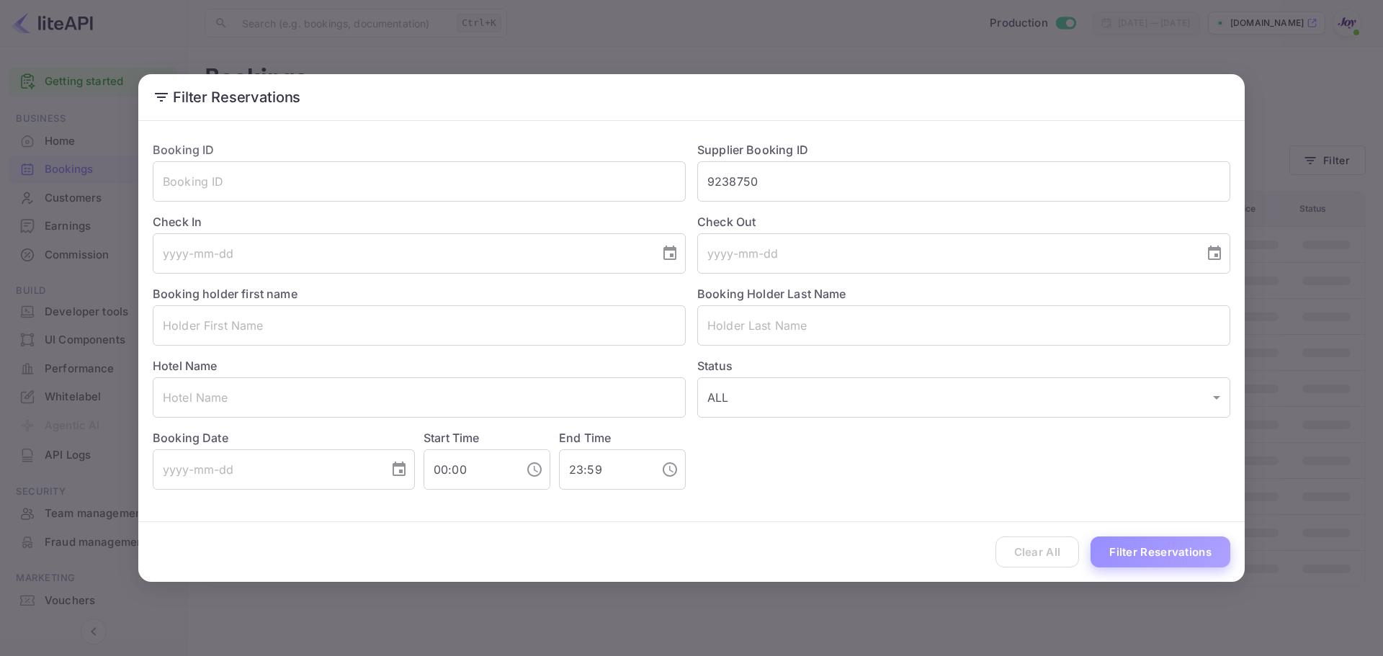
click at [1126, 547] on button "Filter Reservations" at bounding box center [1160, 552] width 140 height 31
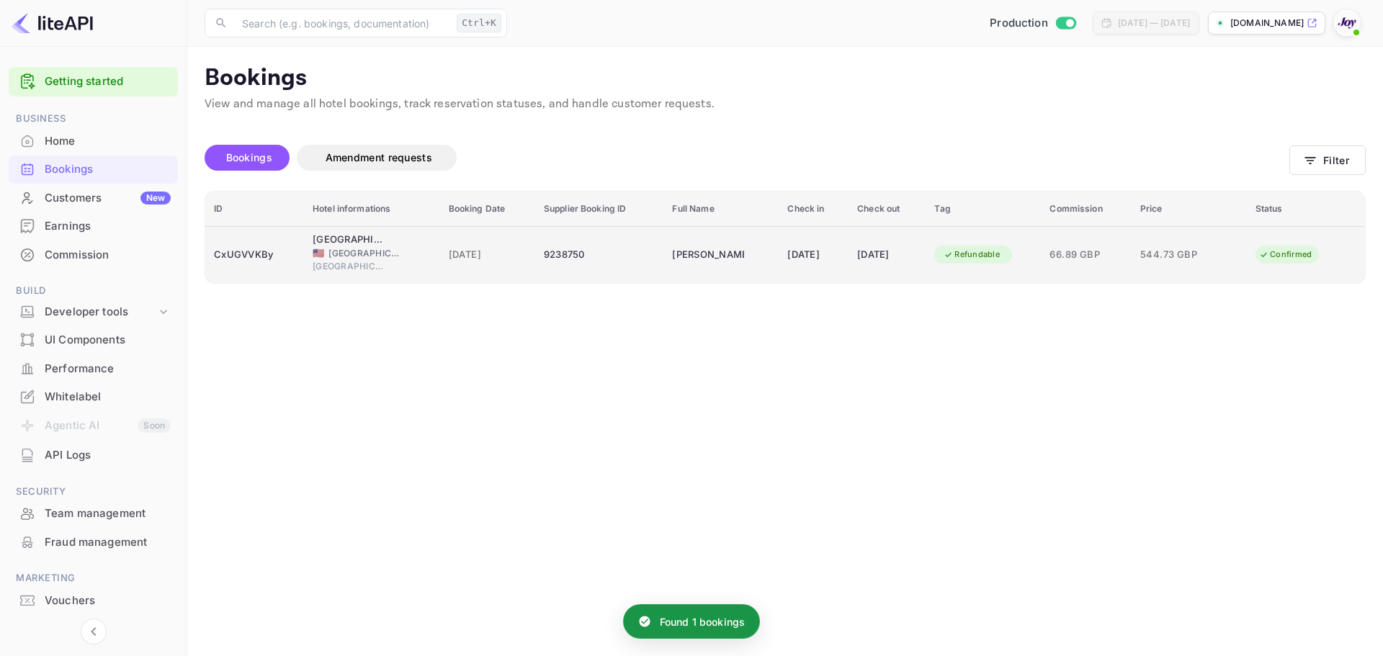
click at [817, 258] on div "[DATE]" at bounding box center [813, 254] width 53 height 23
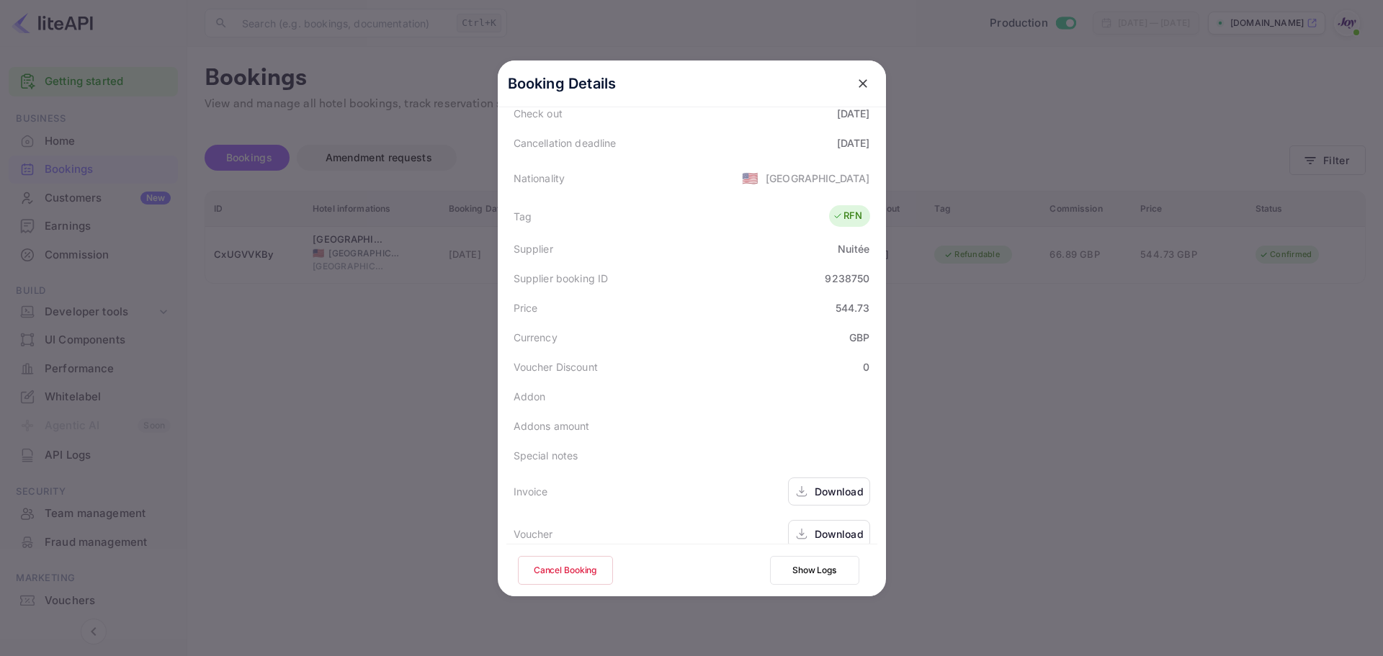
scroll to position [320, 0]
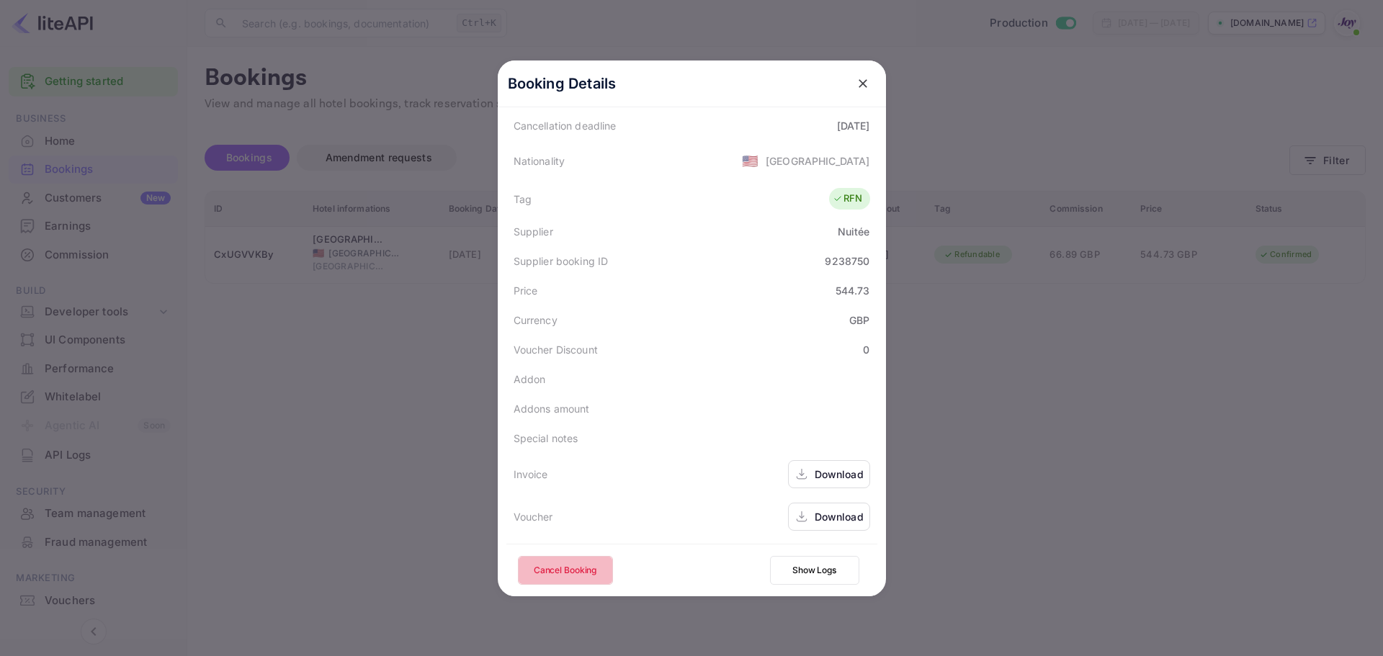
click at [530, 563] on button "Cancel Booking" at bounding box center [565, 570] width 95 height 29
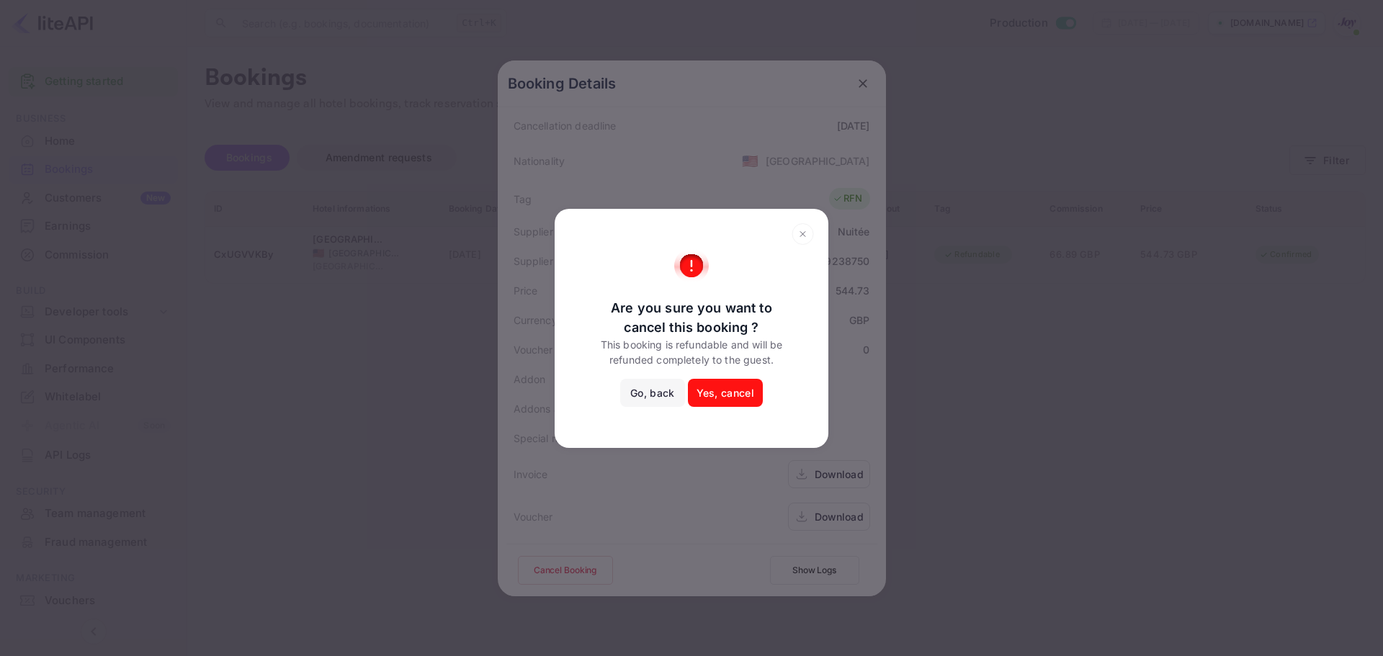
click at [720, 390] on button "Yes, cancel" at bounding box center [725, 393] width 75 height 29
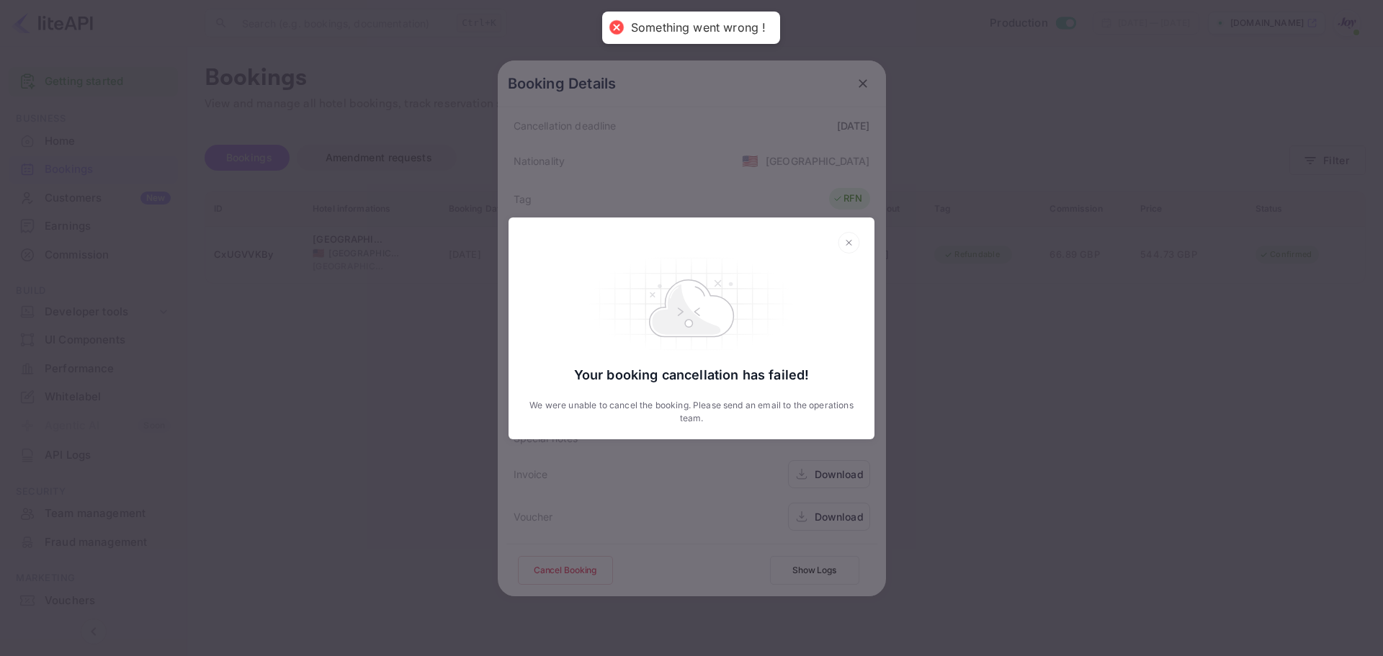
click at [852, 246] on icon at bounding box center [849, 243] width 22 height 22
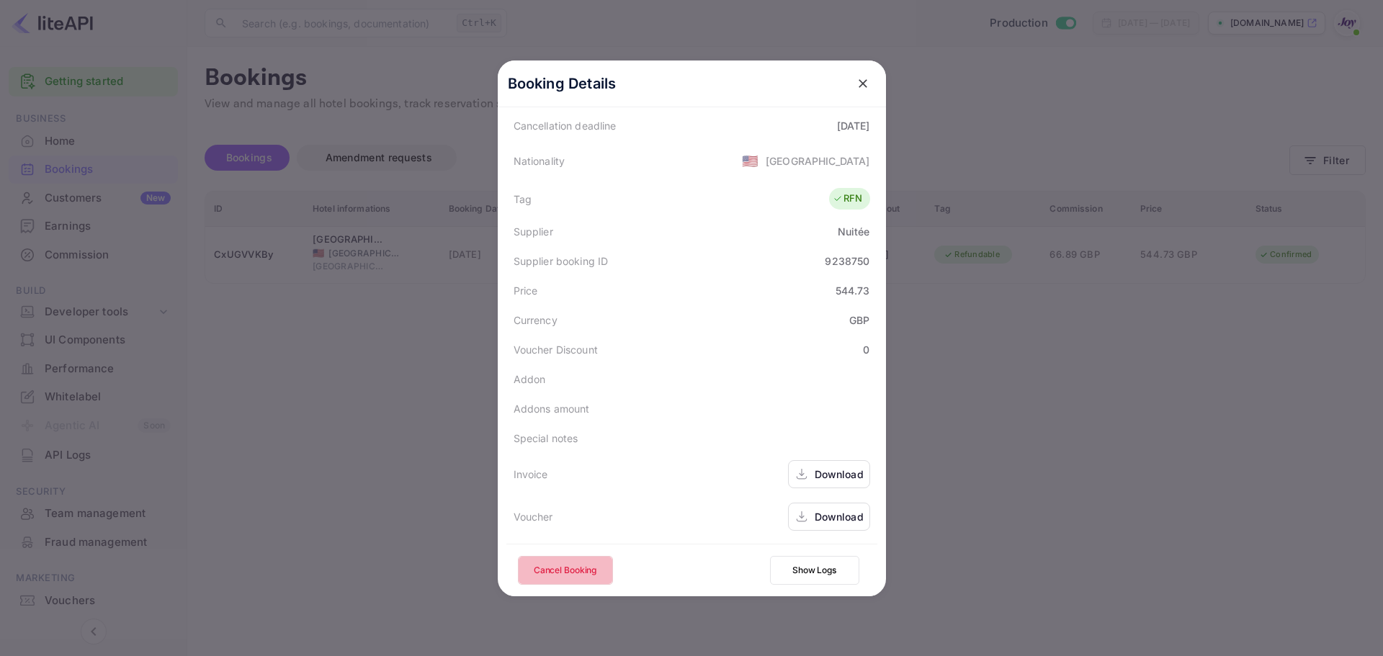
click at [570, 565] on button "Cancel Booking" at bounding box center [565, 570] width 95 height 29
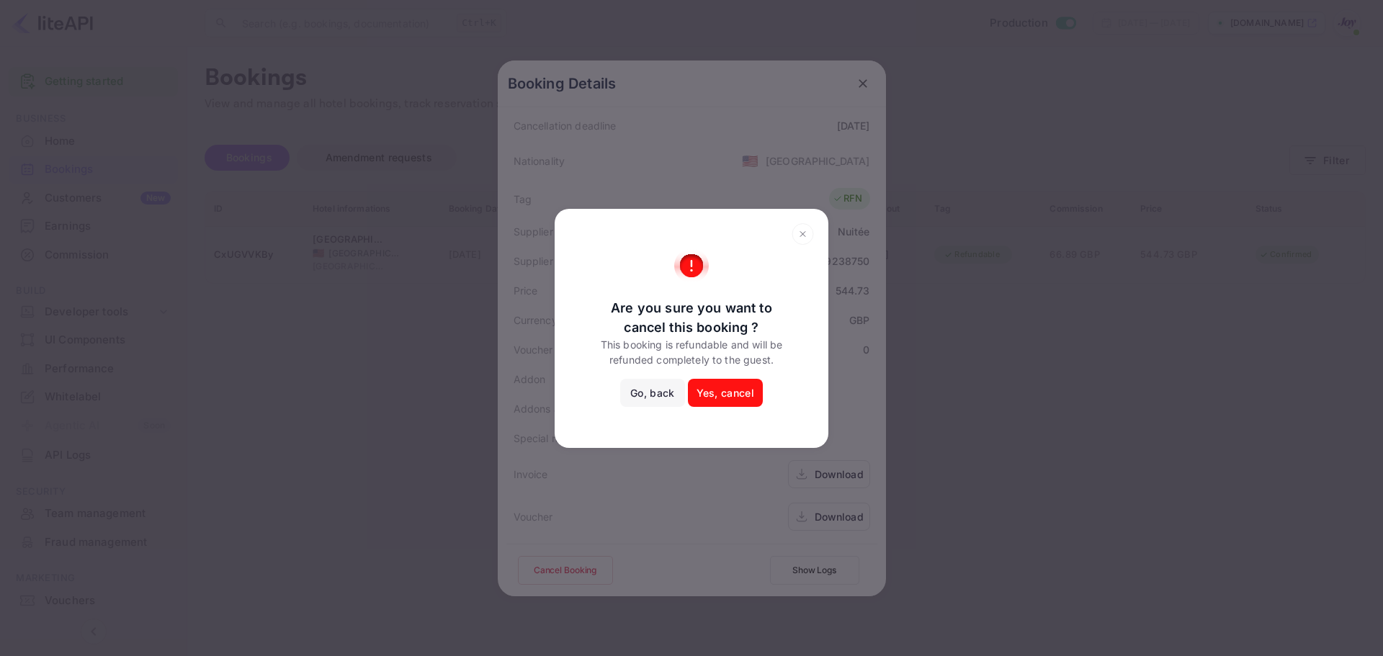
click at [722, 399] on button "Yes, cancel" at bounding box center [725, 393] width 75 height 29
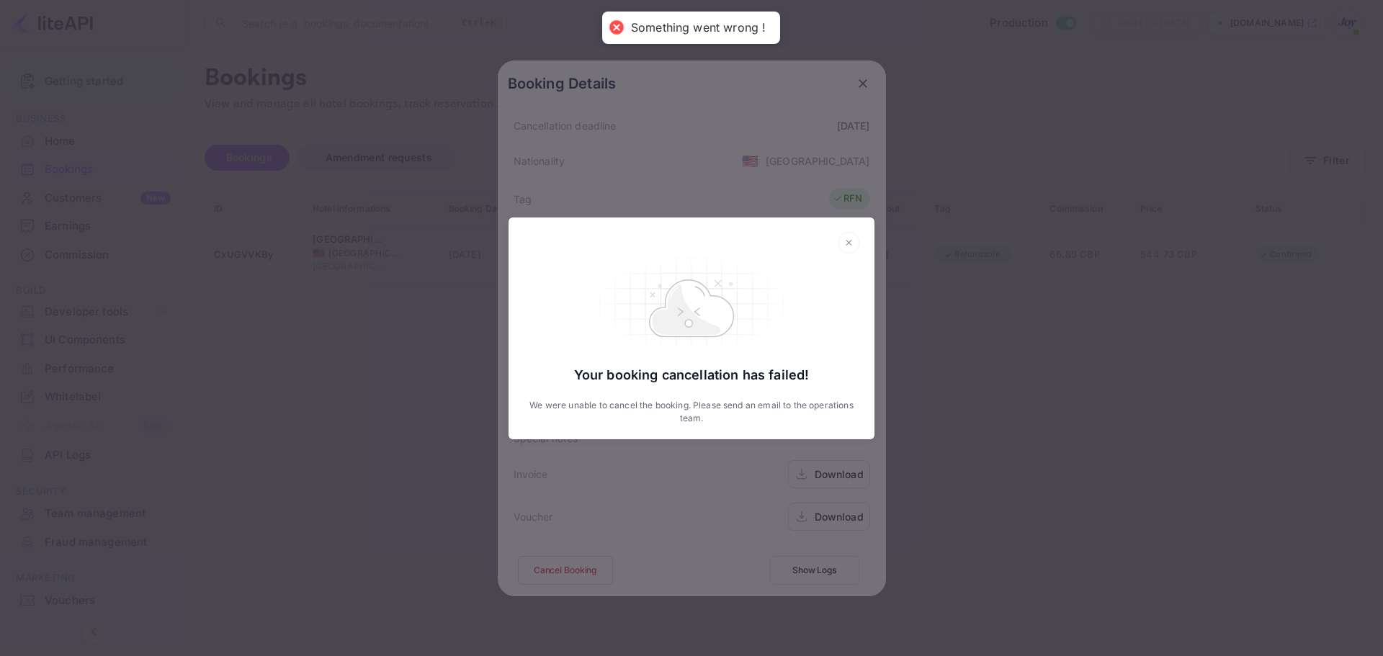
drag, startPoint x: 891, startPoint y: 373, endPoint x: 902, endPoint y: 372, distance: 10.8
click at [892, 373] on div "Your booking cancellation has failed! We were unable to cancel the booking. Ple…" at bounding box center [691, 328] width 1383 height 656
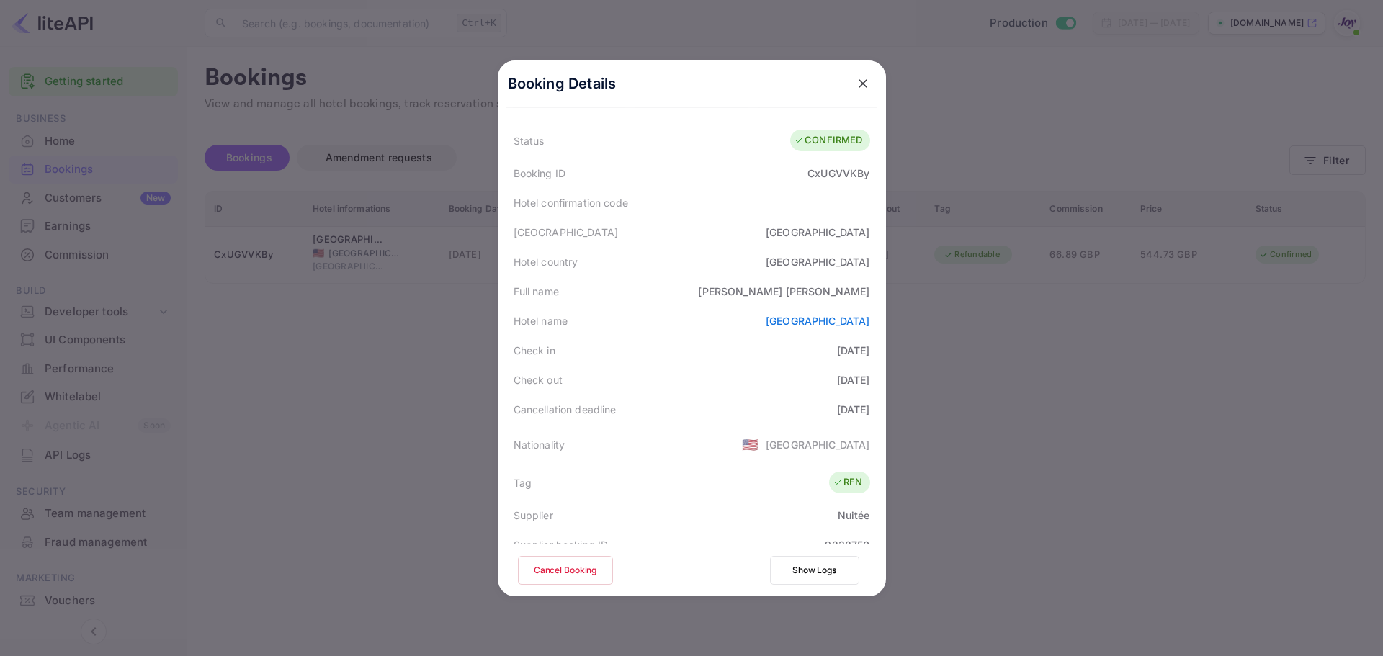
scroll to position [0, 0]
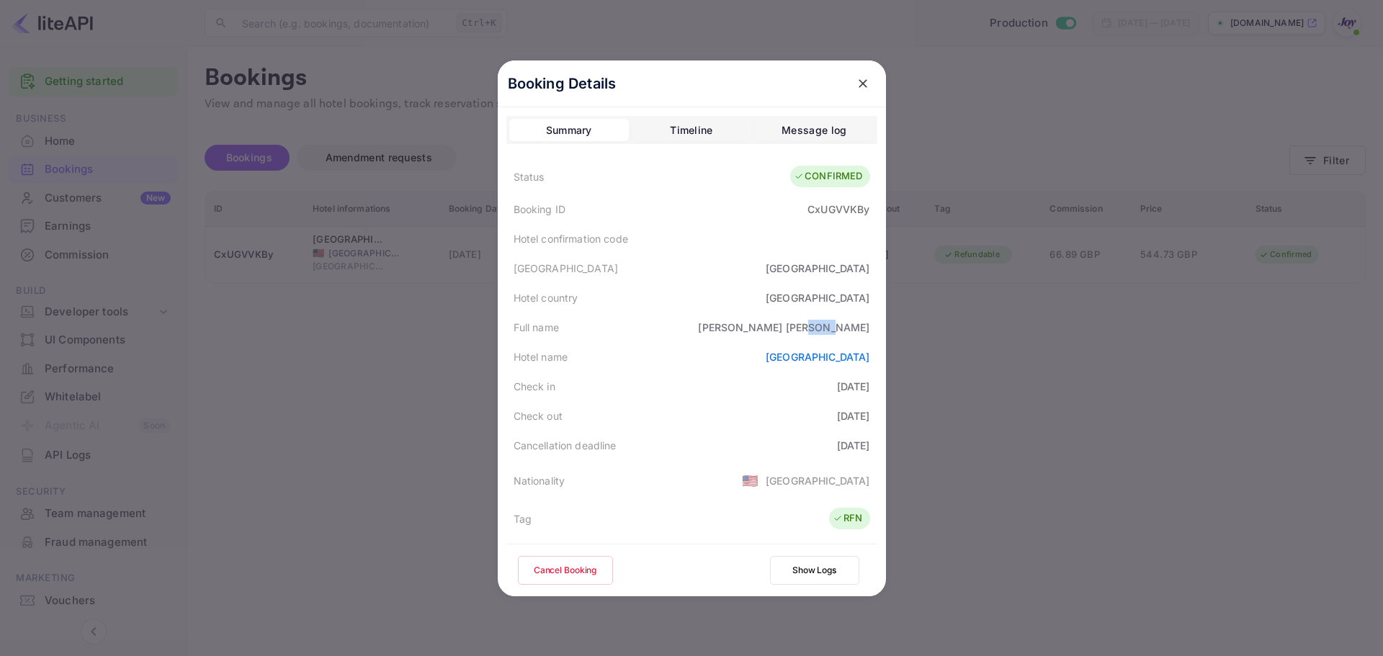
drag, startPoint x: 841, startPoint y: 328, endPoint x: 864, endPoint y: 325, distance: 22.5
click at [864, 325] on div "Dave Von Beck" at bounding box center [783, 327] width 171 height 15
copy div "Beck"
click at [806, 314] on div "Full name Dave Von Beck" at bounding box center [691, 328] width 371 height 30
drag, startPoint x: 819, startPoint y: 328, endPoint x: 864, endPoint y: 330, distance: 45.4
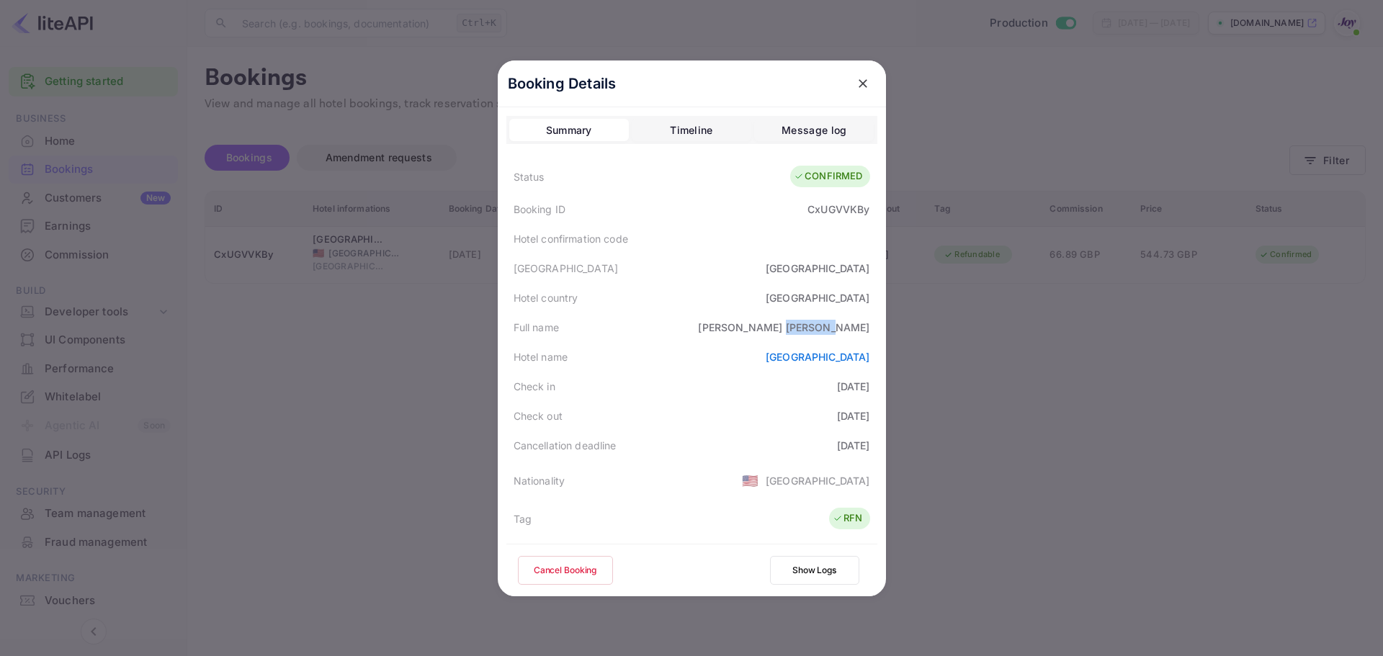
click at [864, 330] on div "Full name Dave Von Beck" at bounding box center [691, 328] width 371 height 30
copy div "[PERSON_NAME]"
click at [1187, 371] on div at bounding box center [691, 328] width 1383 height 656
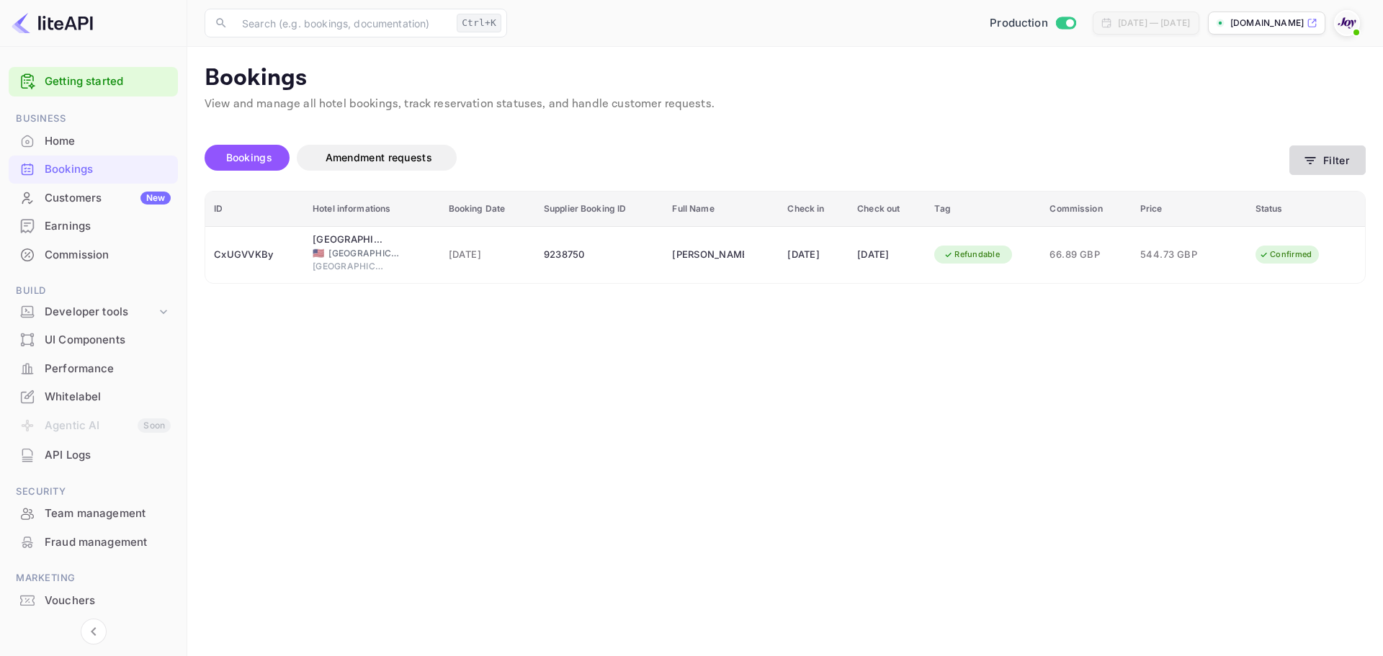
click at [1345, 163] on button "Filter" at bounding box center [1327, 160] width 76 height 30
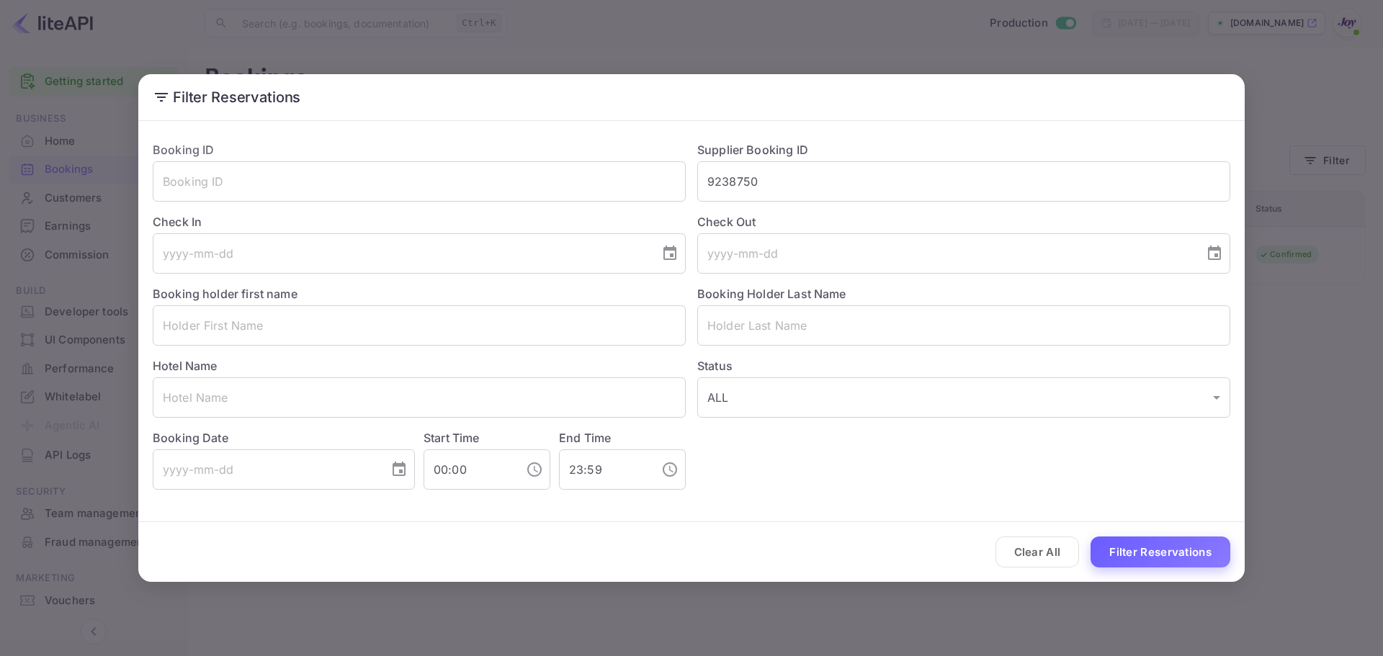
click at [1130, 544] on button "Filter Reservations" at bounding box center [1160, 552] width 140 height 31
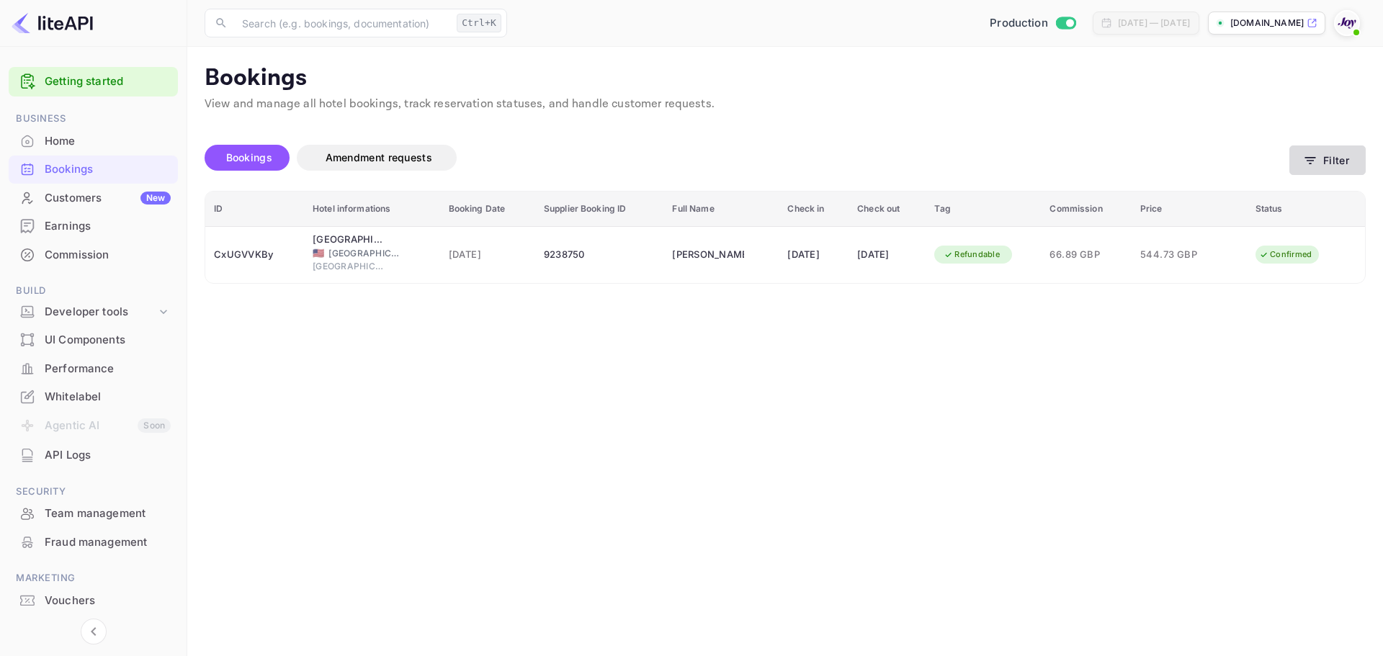
click at [1330, 167] on button "Filter" at bounding box center [1327, 160] width 76 height 30
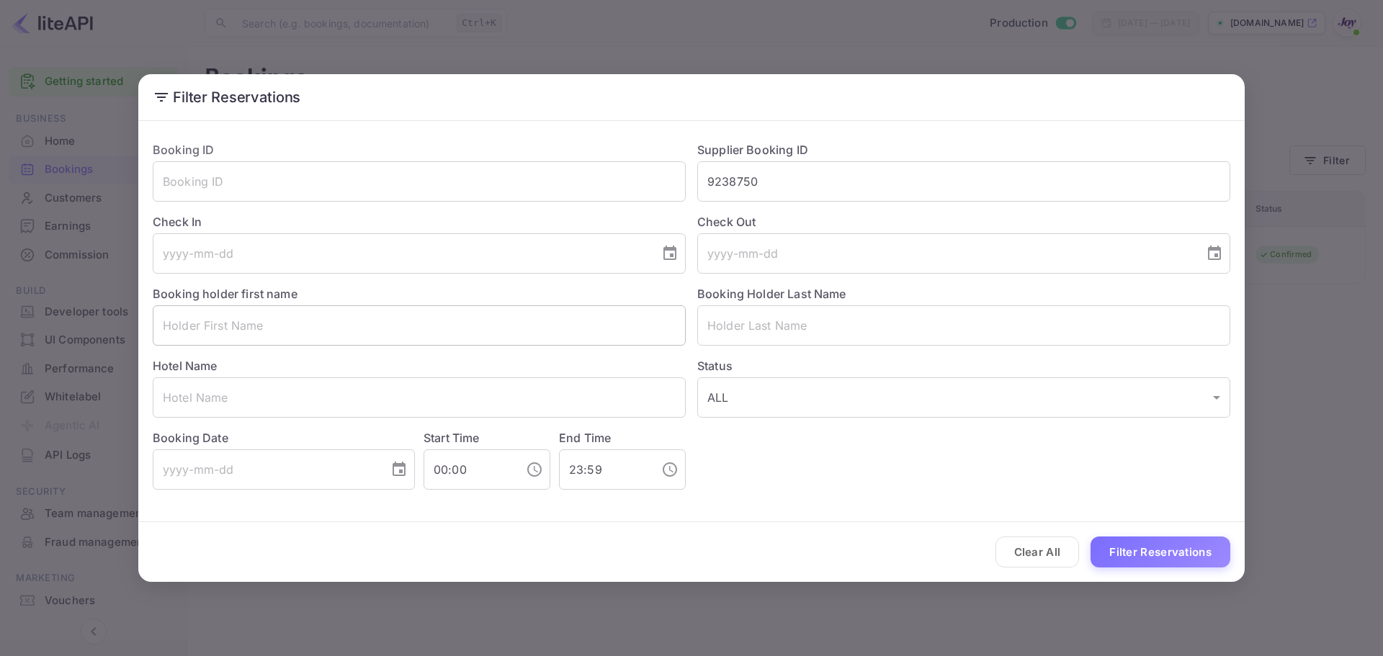
click at [258, 334] on input "text" at bounding box center [419, 325] width 533 height 40
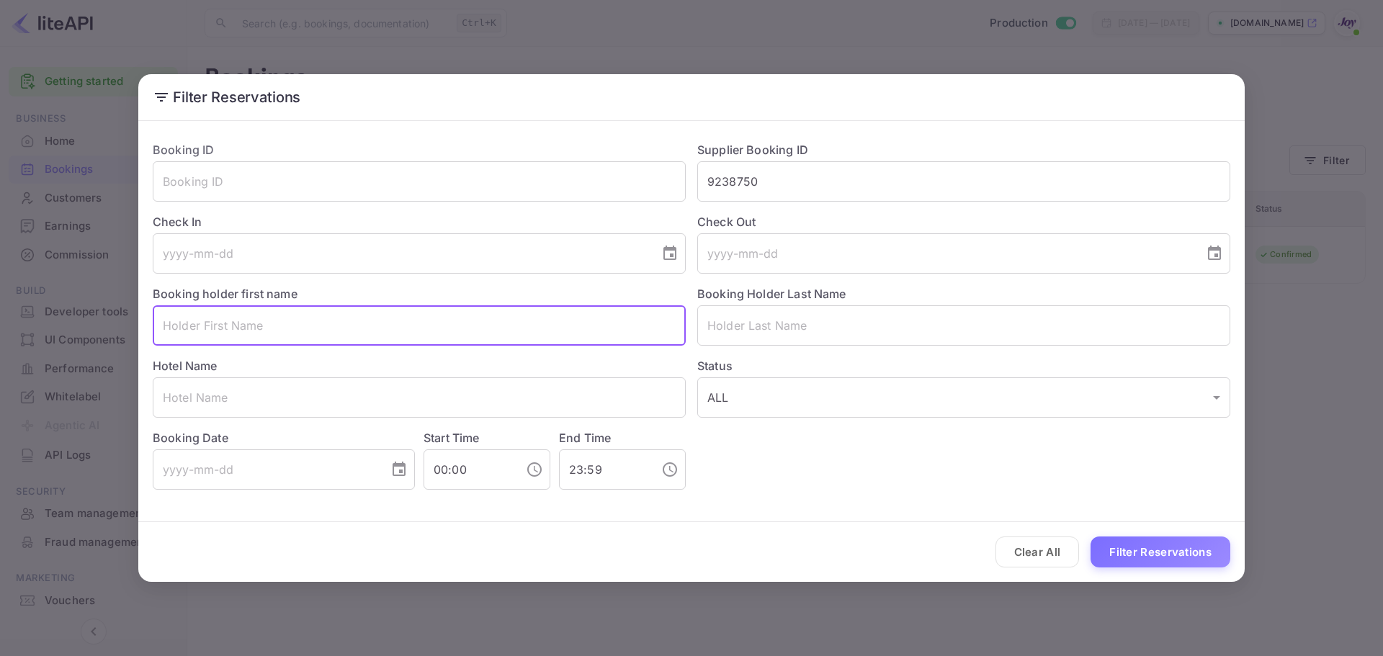
paste input "Lisa Hackenberg"
drag, startPoint x: 189, startPoint y: 323, endPoint x: 289, endPoint y: 332, distance: 99.8
click at [289, 332] on input "Lisa Hackenberg" at bounding box center [419, 325] width 533 height 40
type input "Lisa"
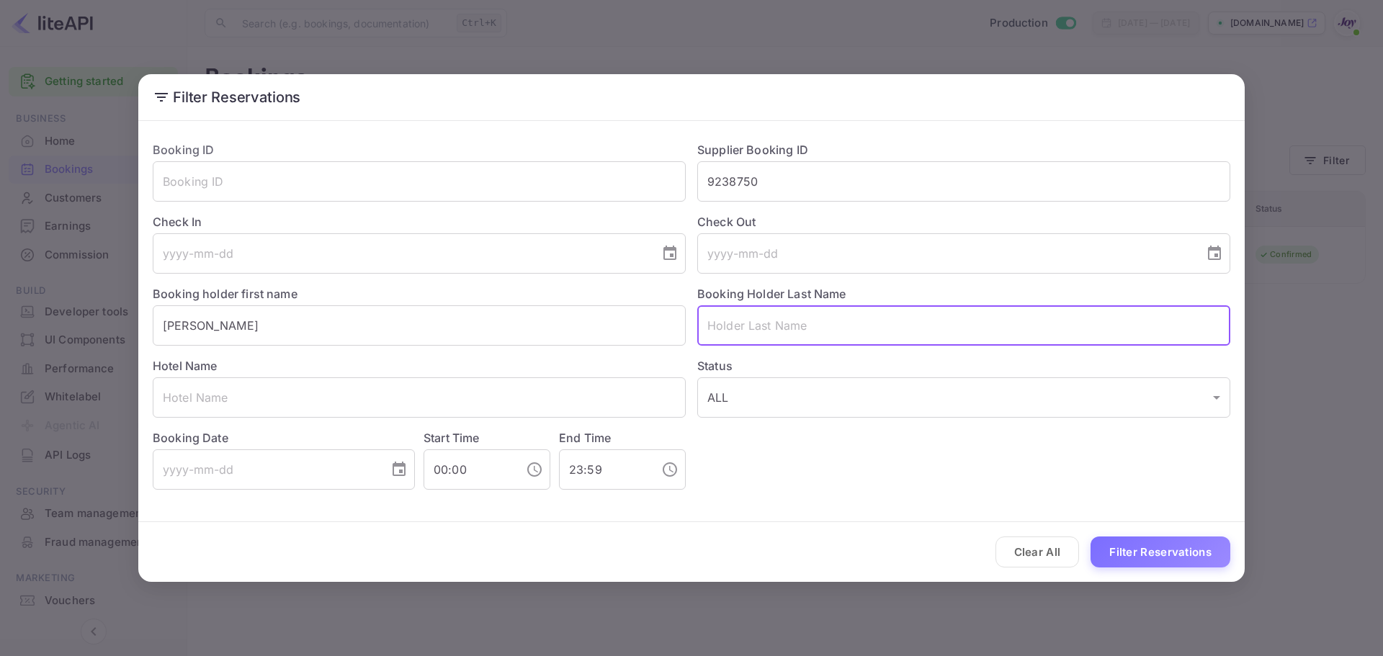
click at [784, 326] on input "text" at bounding box center [963, 325] width 533 height 40
paste input "Hackenberg"
type input "Hackenberg"
click at [358, 330] on input "Lisa" at bounding box center [419, 325] width 533 height 40
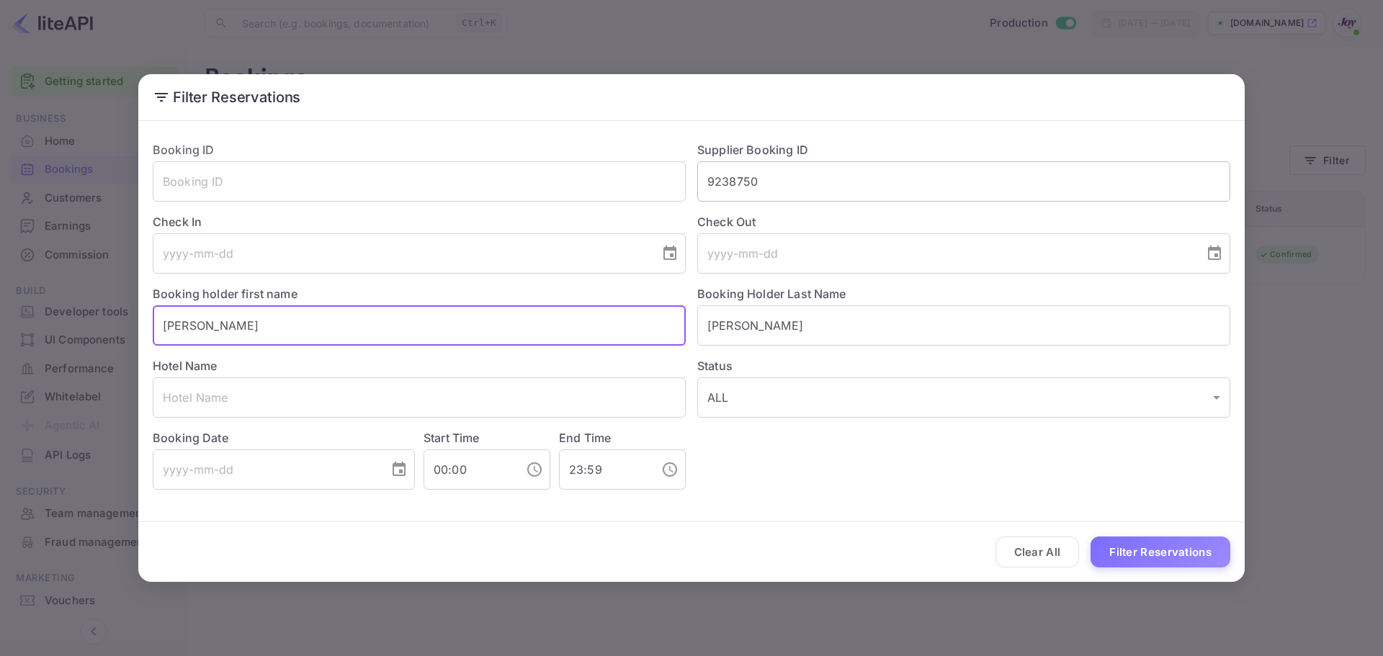
type input "Lisa"
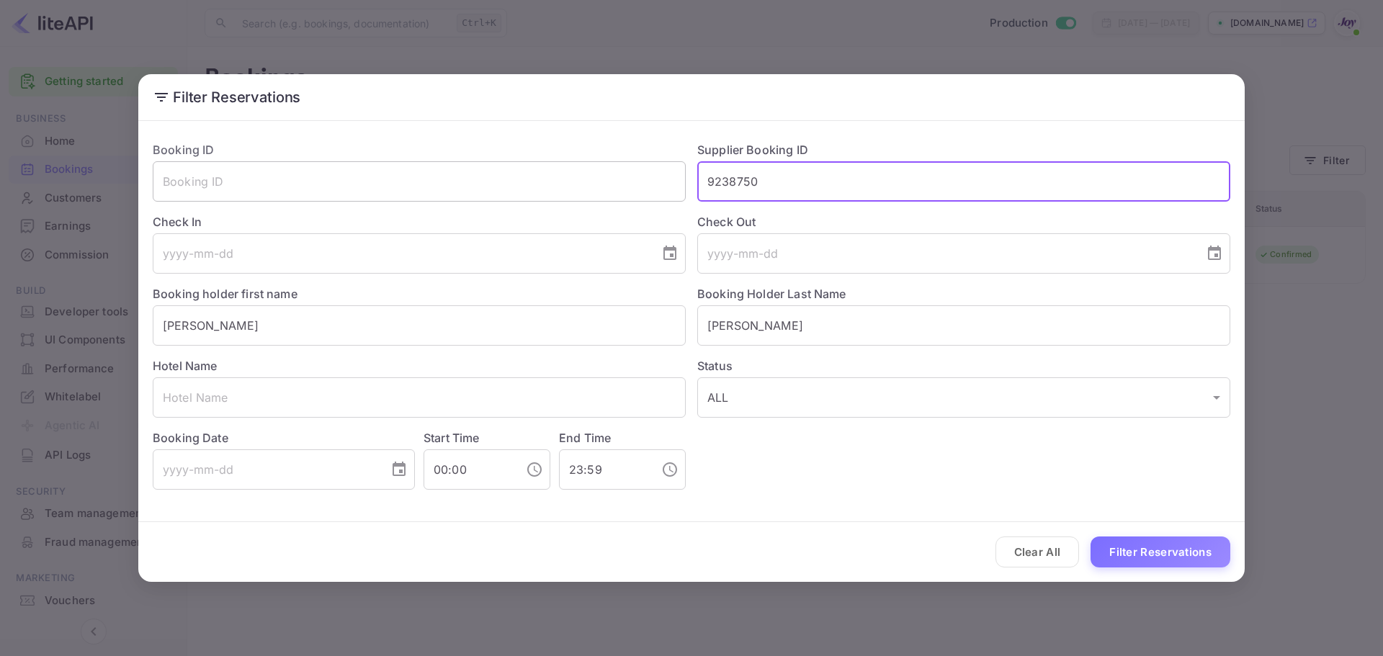
drag, startPoint x: 782, startPoint y: 172, endPoint x: 589, endPoint y: 173, distance: 193.0
click at [589, 173] on div "Booking ID ​ Supplier Booking ID 9238750 ​ Check In ​ Check Out ​ Booking holde…" at bounding box center [685, 310] width 1089 height 360
click at [1180, 558] on button "Filter Reservations" at bounding box center [1160, 552] width 140 height 31
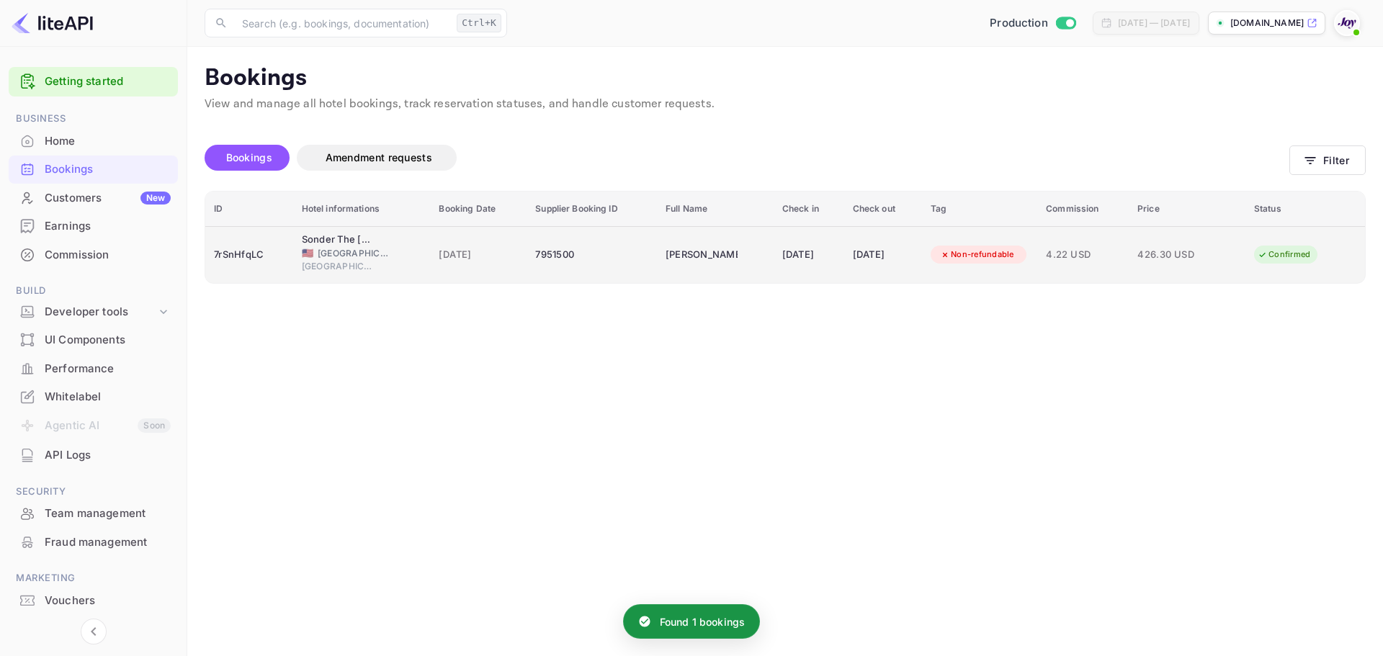
click at [531, 276] on td "7951500" at bounding box center [591, 254] width 130 height 57
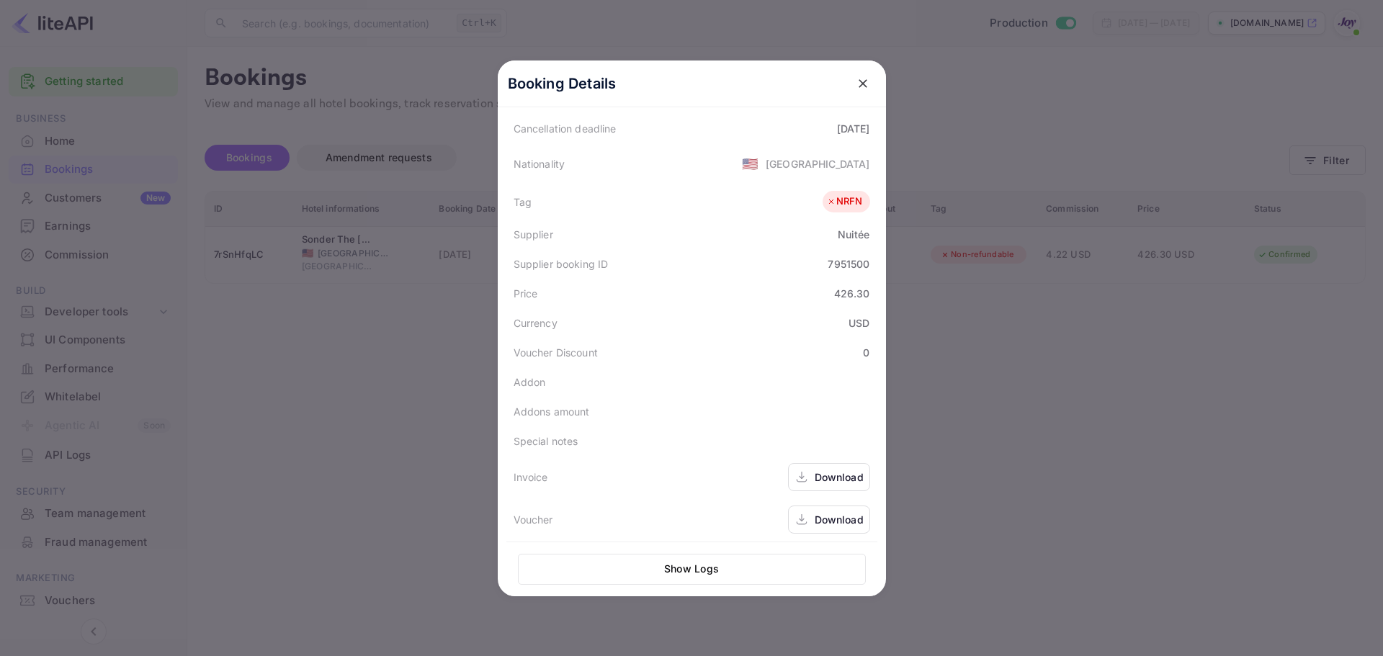
scroll to position [322, 0]
click at [830, 516] on div "Download" at bounding box center [839, 514] width 49 height 15
click at [847, 472] on div "Download" at bounding box center [839, 472] width 49 height 15
